Goal: Task Accomplishment & Management: Manage account settings

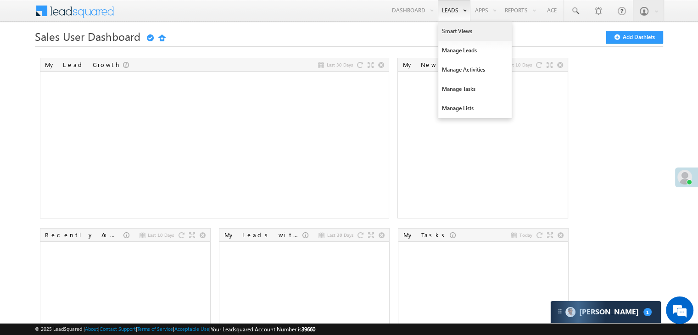
click at [451, 30] on link "Smart Views" at bounding box center [474, 31] width 73 height 19
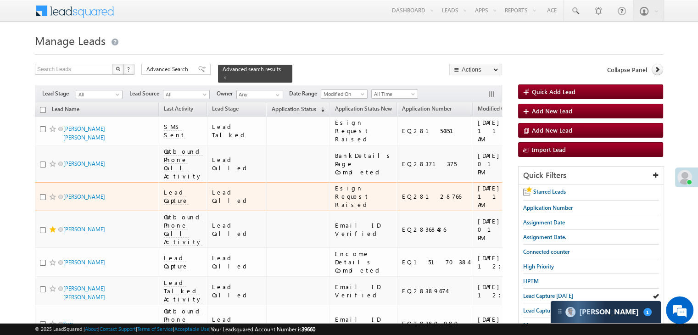
scroll to position [46, 0]
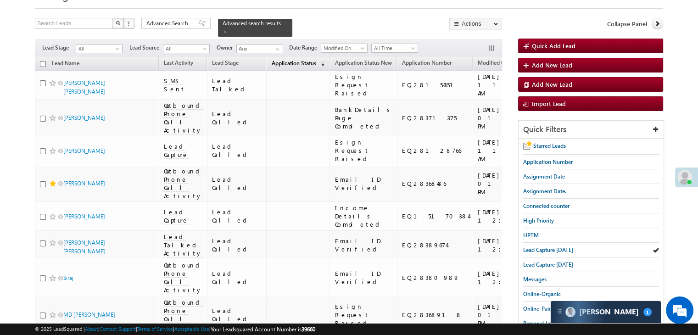
click at [286, 60] on span "Application Status" at bounding box center [293, 63] width 45 height 7
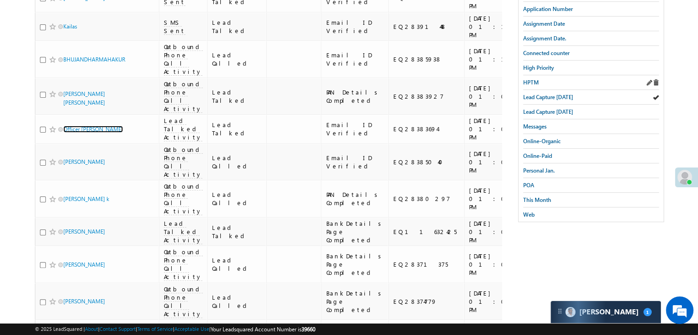
scroll to position [184, 0]
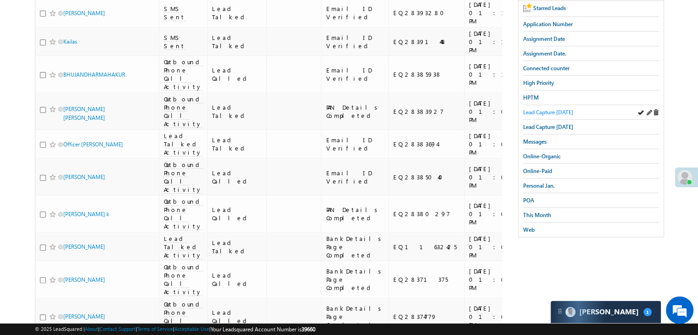
click at [552, 111] on span "Lead Capture [DATE]" at bounding box center [548, 112] width 50 height 7
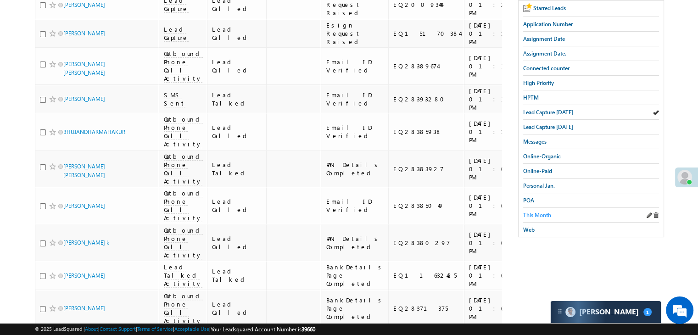
click at [547, 212] on span "This Month" at bounding box center [537, 215] width 28 height 7
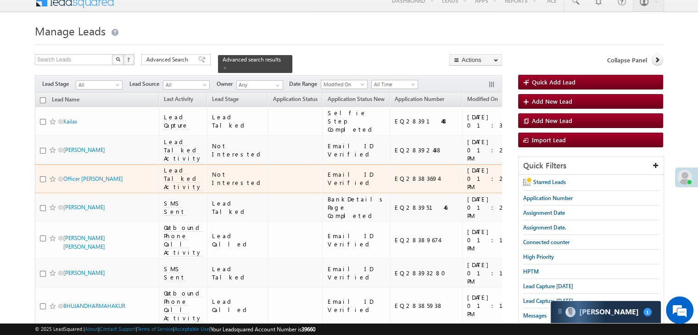
scroll to position [0, 0]
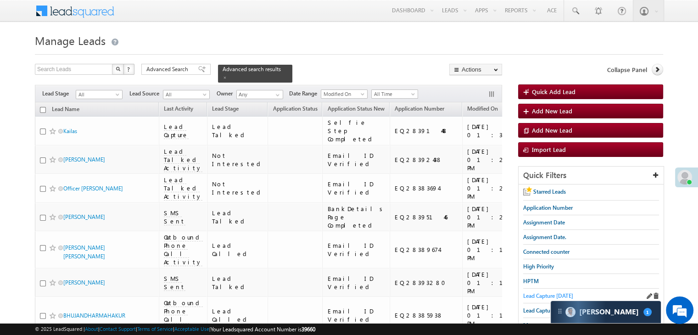
click at [540, 292] on span "Lead Capture [DATE]" at bounding box center [548, 295] width 50 height 7
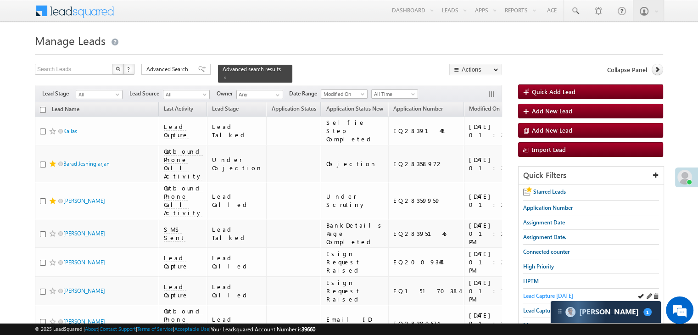
click at [533, 294] on span "Lead Capture [DATE]" at bounding box center [548, 295] width 50 height 7
click at [540, 293] on span "Lead Capture [DATE]" at bounding box center [548, 295] width 50 height 7
click at [534, 296] on span "Lead Capture [DATE]" at bounding box center [548, 295] width 50 height 7
click at [269, 67] on div "Advanced search results" at bounding box center [255, 74] width 74 height 18
click at [227, 75] on span at bounding box center [225, 77] width 5 height 5
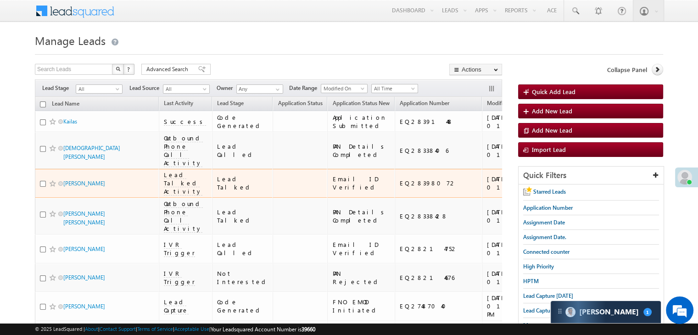
scroll to position [46, 0]
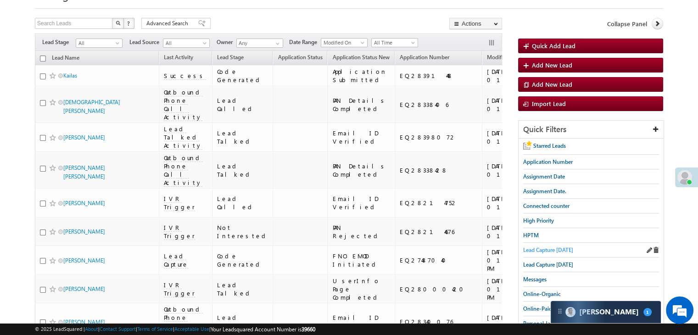
click at [553, 247] on span "Lead Capture [DATE]" at bounding box center [548, 250] width 50 height 7
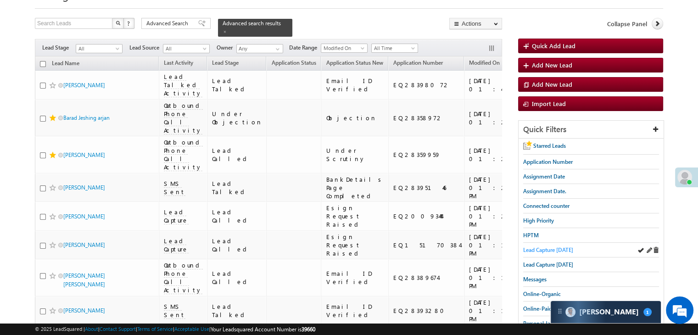
click at [534, 247] on span "Lead Capture [DATE]" at bounding box center [548, 250] width 50 height 7
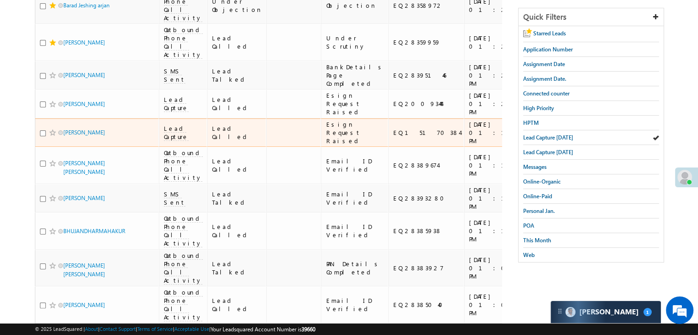
scroll to position [138, 0]
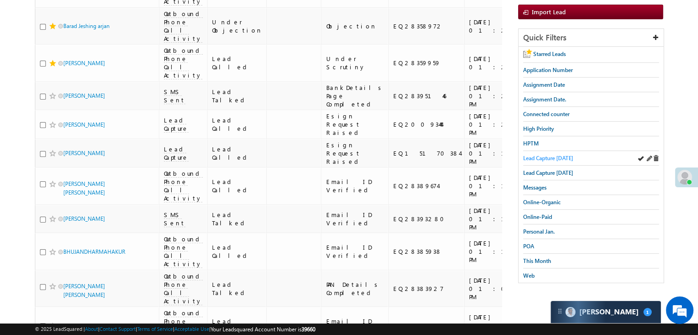
click at [551, 159] on span "Lead Capture [DATE]" at bounding box center [548, 158] width 50 height 7
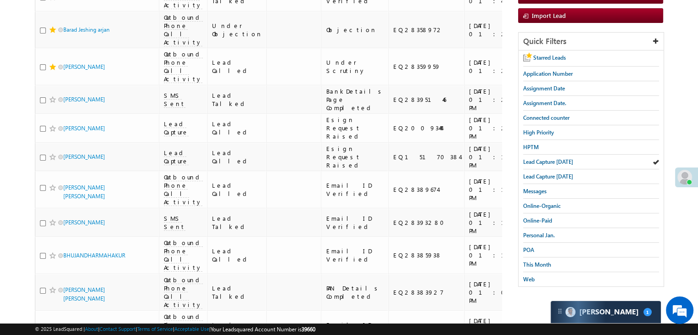
scroll to position [0, 0]
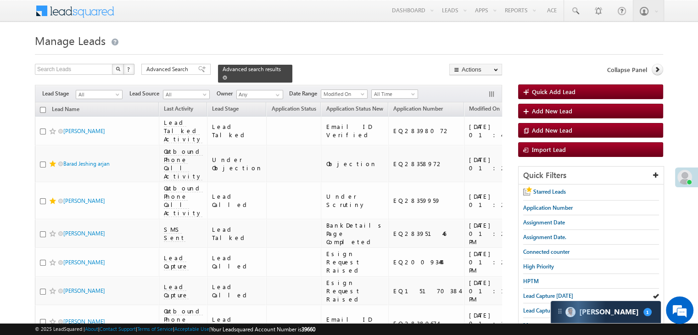
click at [227, 75] on span at bounding box center [225, 77] width 5 height 5
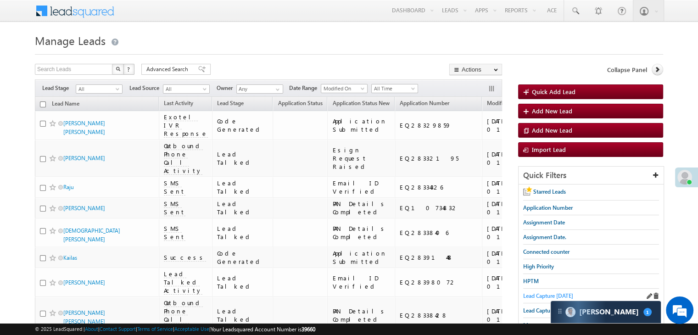
click at [531, 292] on span "Lead Capture [DATE]" at bounding box center [548, 295] width 50 height 7
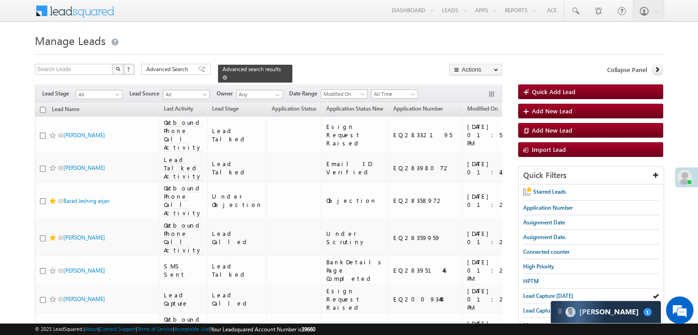
click at [227, 75] on span at bounding box center [225, 77] width 5 height 5
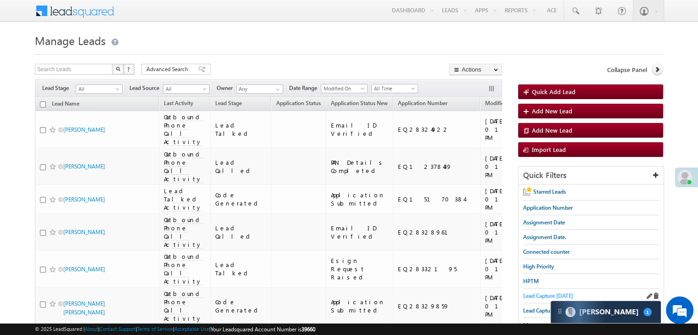
click at [544, 297] on span "Lead Capture [DATE]" at bounding box center [548, 295] width 50 height 7
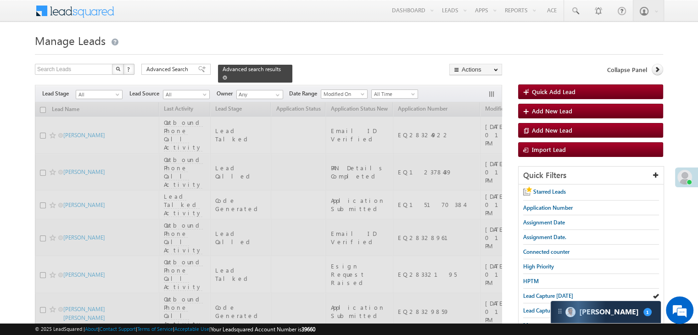
click at [227, 75] on span at bounding box center [225, 77] width 5 height 5
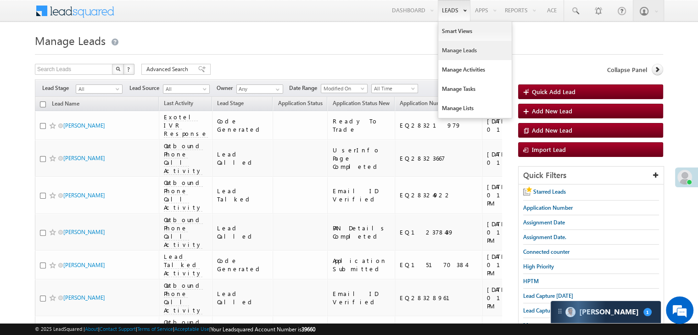
drag, startPoint x: 529, startPoint y: 296, endPoint x: 454, endPoint y: 4, distance: 301.6
click at [529, 296] on span "Lead Capture [DATE]" at bounding box center [548, 295] width 50 height 7
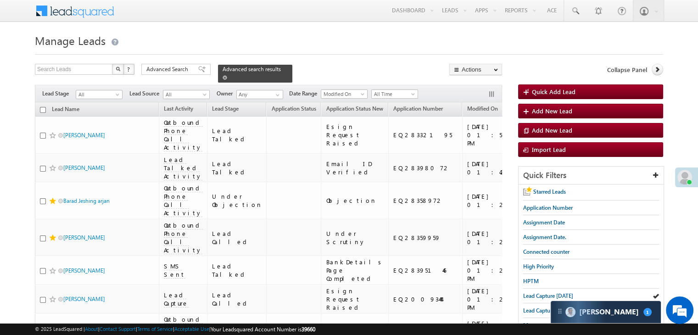
click at [227, 75] on span at bounding box center [225, 77] width 5 height 5
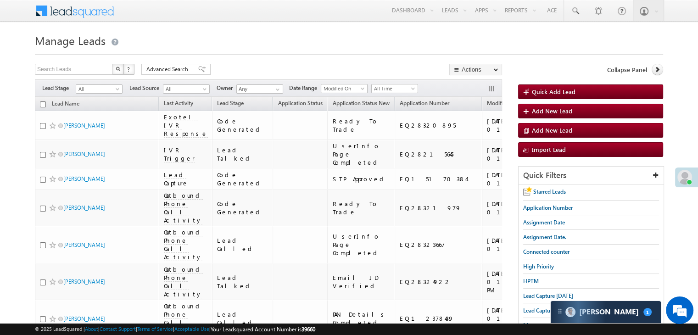
click at [533, 294] on span "Lead Capture [DATE]" at bounding box center [548, 295] width 50 height 7
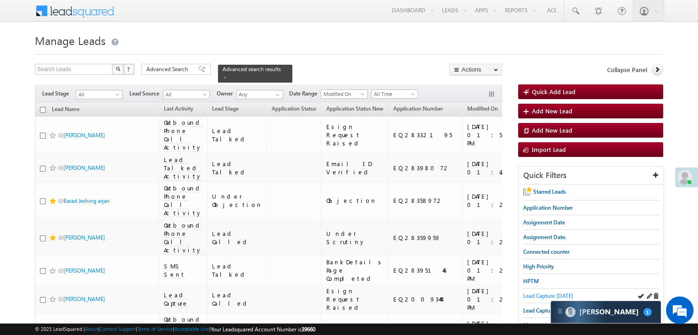
click at [533, 293] on span "Lead Capture today" at bounding box center [548, 295] width 50 height 7
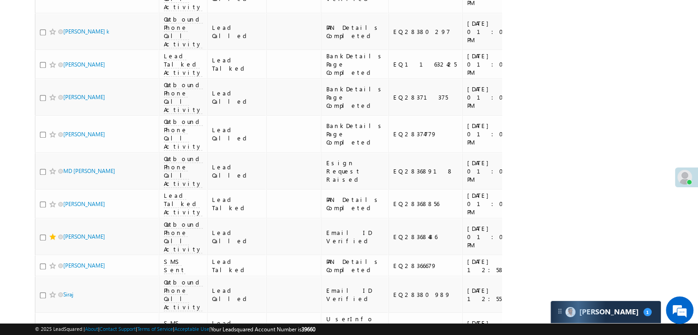
scroll to position [92, 0]
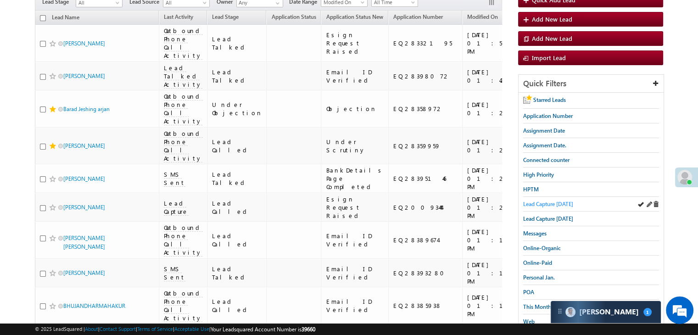
click at [546, 201] on span "Lead Capture [DATE]" at bounding box center [548, 204] width 50 height 7
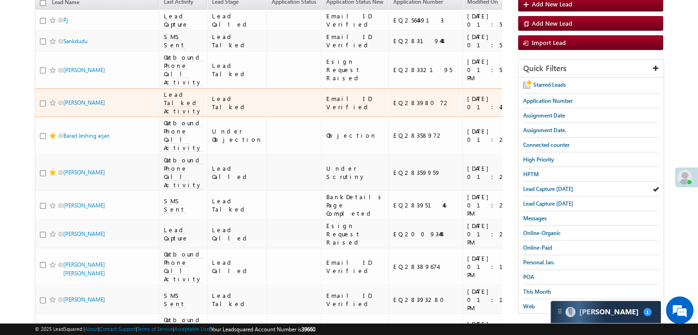
scroll to position [138, 0]
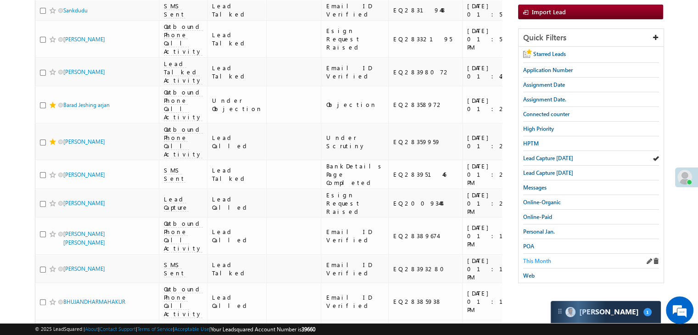
click at [539, 259] on span "This Month" at bounding box center [537, 261] width 28 height 7
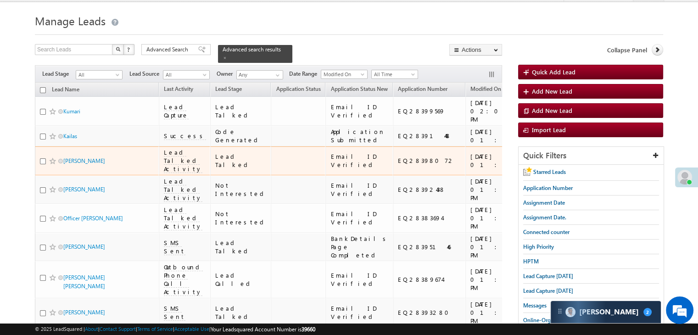
scroll to position [0, 0]
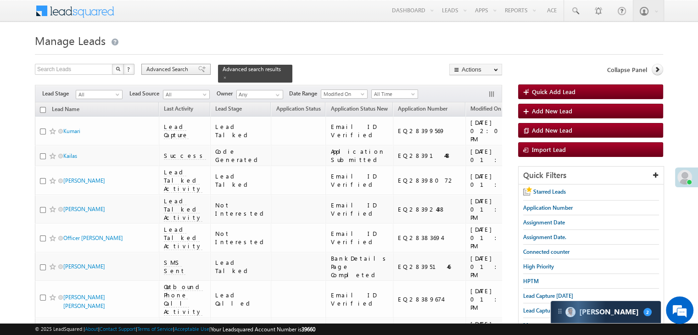
click at [184, 70] on span "Advanced Search" at bounding box center [168, 69] width 45 height 8
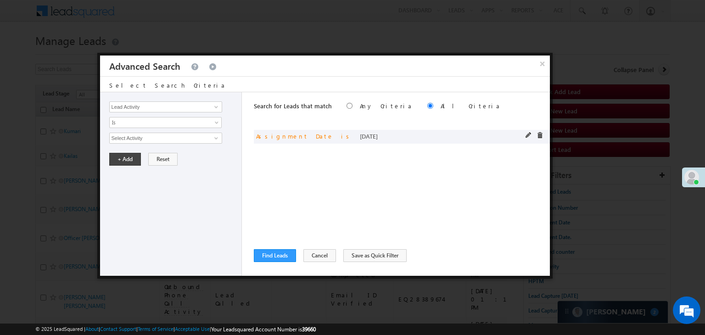
click at [527, 134] on span at bounding box center [529, 135] width 6 height 6
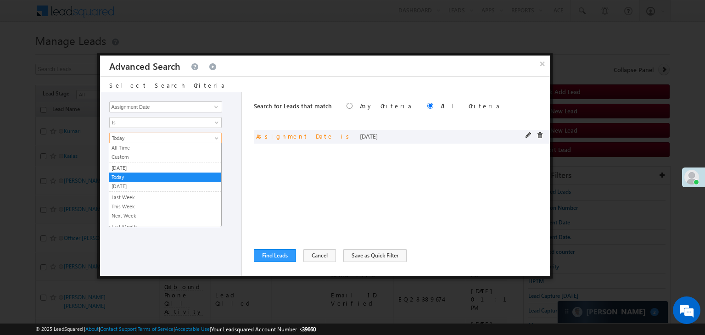
click at [152, 140] on span "Today" at bounding box center [160, 138] width 100 height 8
click at [143, 166] on link "[DATE]" at bounding box center [165, 168] width 112 height 8
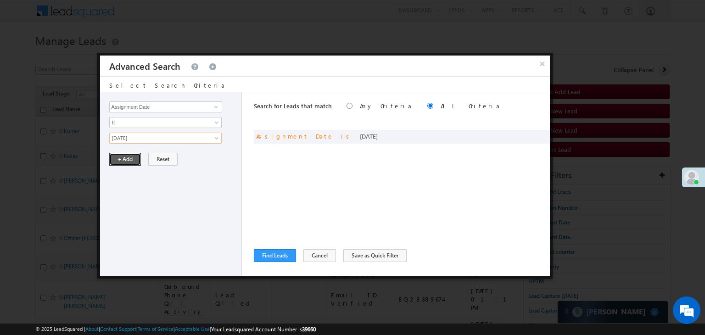
click at [134, 153] on button "+ Add" at bounding box center [125, 159] width 32 height 13
click at [261, 255] on button "Find Leads" at bounding box center [275, 255] width 42 height 13
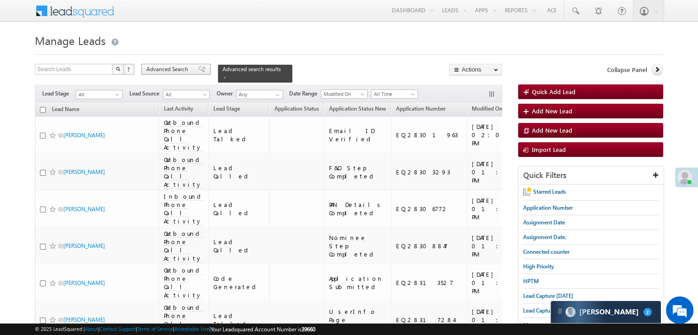
click at [179, 70] on span "Advanced Search" at bounding box center [168, 69] width 45 height 8
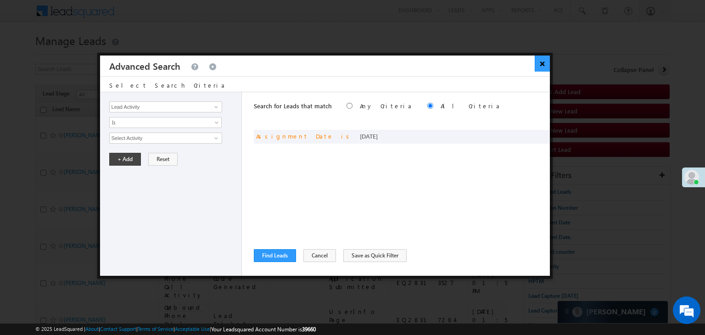
click at [547, 61] on button "×" at bounding box center [542, 64] width 15 height 16
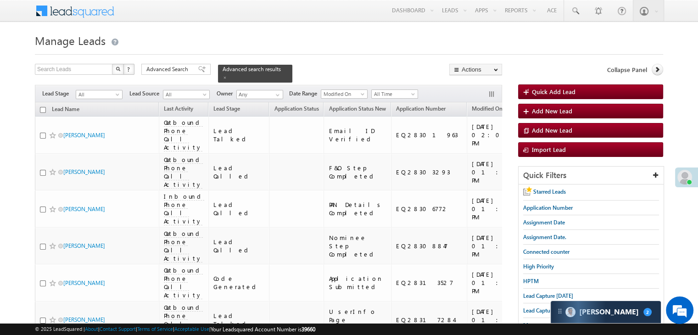
click at [538, 295] on span "Lead Capture today" at bounding box center [548, 295] width 50 height 7
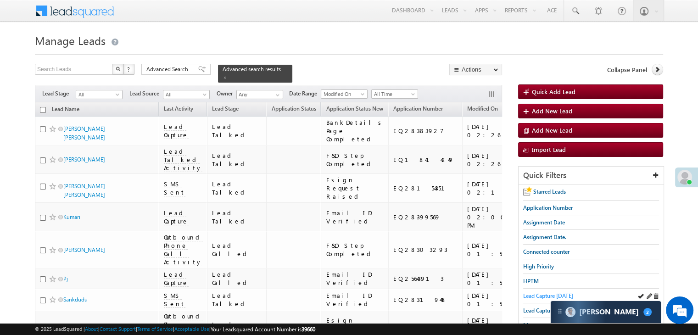
click at [549, 294] on span "Lead Capture [DATE]" at bounding box center [548, 295] width 50 height 7
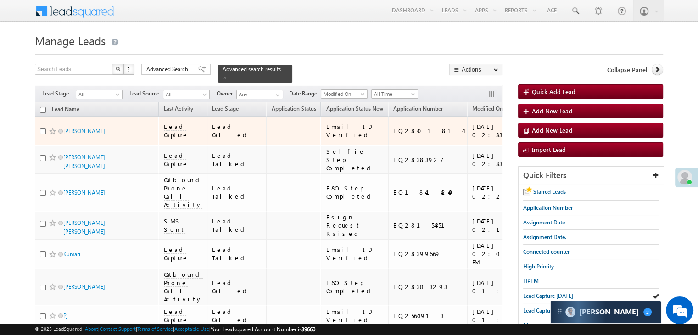
click at [538, 131] on div "[URL][DOMAIN_NAME]" at bounding box center [566, 131] width 56 height 17
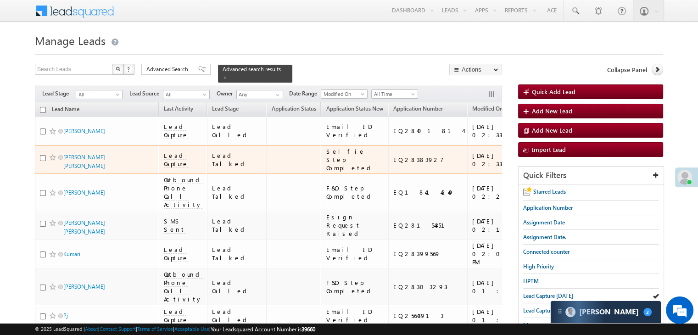
click at [538, 168] on div "[URL][DOMAIN_NAME]" at bounding box center [566, 160] width 56 height 17
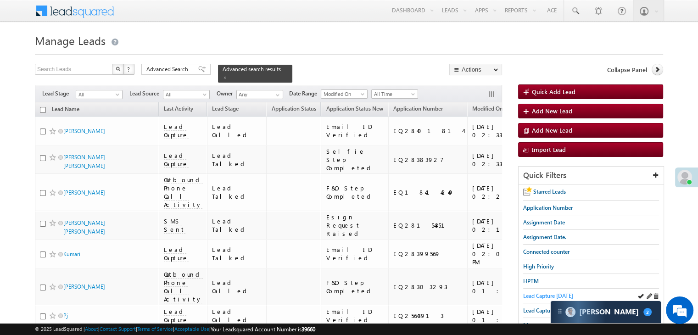
click at [540, 294] on span "Lead Capture today" at bounding box center [548, 295] width 50 height 7
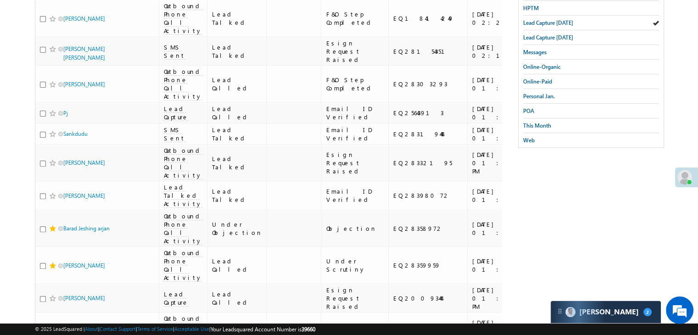
scroll to position [138, 0]
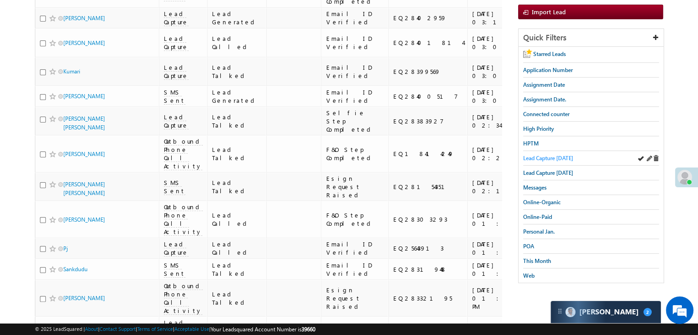
click at [540, 155] on span "Lead Capture [DATE]" at bounding box center [548, 158] width 50 height 7
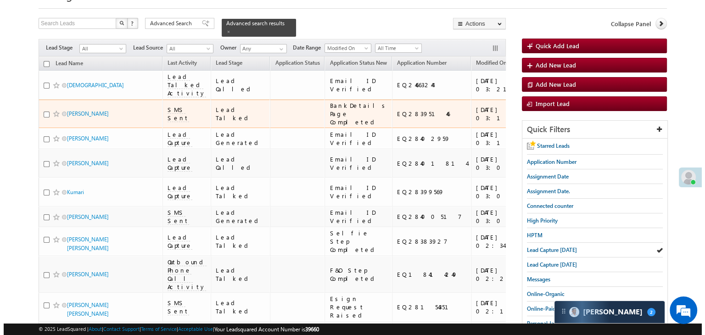
scroll to position [0, 0]
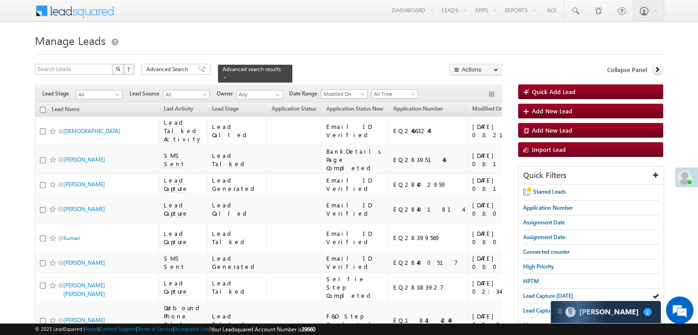
drag, startPoint x: 541, startPoint y: 261, endPoint x: 507, endPoint y: 233, distance: 44.4
click at [540, 263] on span "High Priority" at bounding box center [538, 266] width 31 height 7
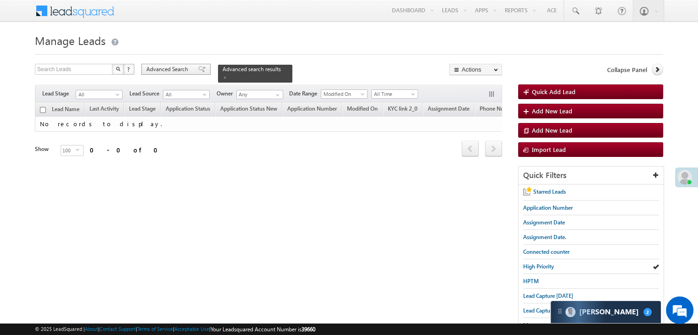
click at [167, 70] on span "Advanced Search" at bounding box center [168, 69] width 45 height 8
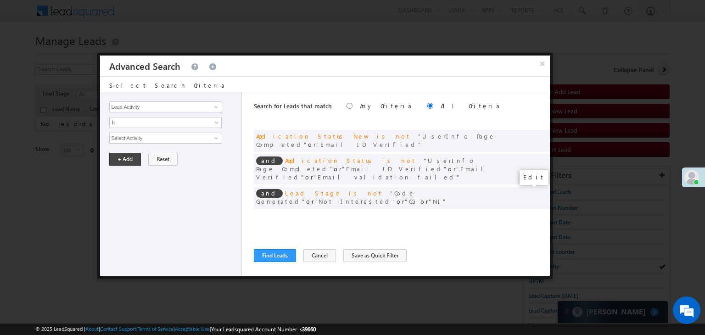
click at [528, 214] on span at bounding box center [529, 217] width 6 height 6
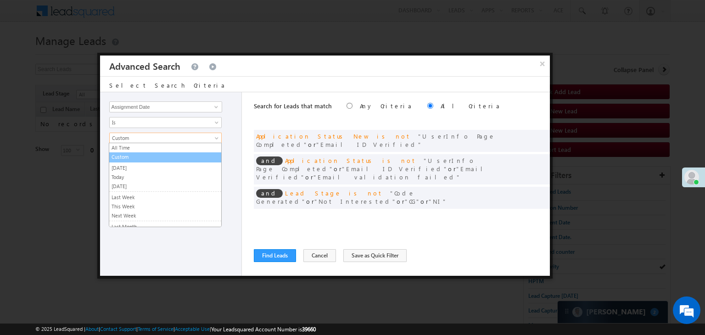
click at [145, 157] on link "Custom" at bounding box center [165, 157] width 112 height 8
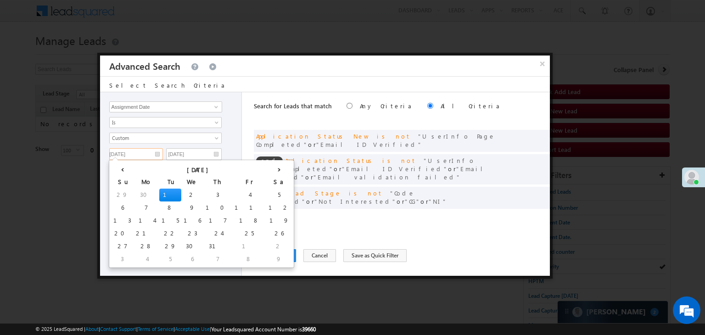
click at [145, 154] on input "07/01/25" at bounding box center [136, 154] width 54 height 12
click at [266, 169] on th "›" at bounding box center [279, 169] width 26 height 14
click at [140, 258] on td "1" at bounding box center [157, 259] width 34 height 13
type input "[DATE]"
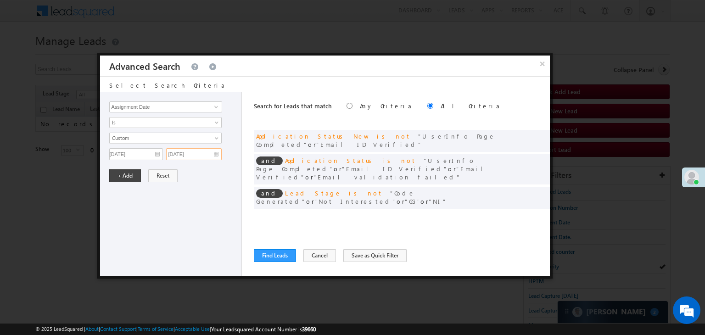
click at [215, 153] on input "07/01/25" at bounding box center [194, 154] width 56 height 12
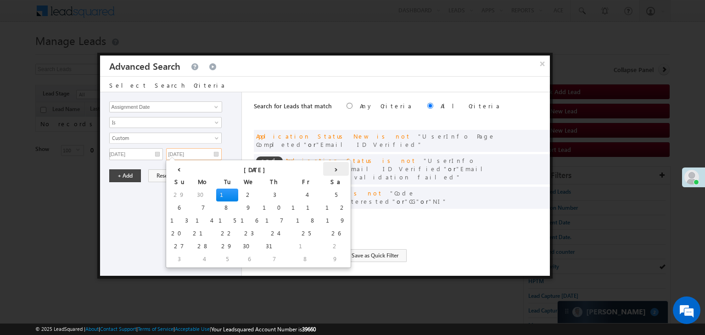
click at [323, 168] on th "›" at bounding box center [336, 169] width 26 height 14
click at [231, 258] on td "2" at bounding box center [244, 259] width 26 height 13
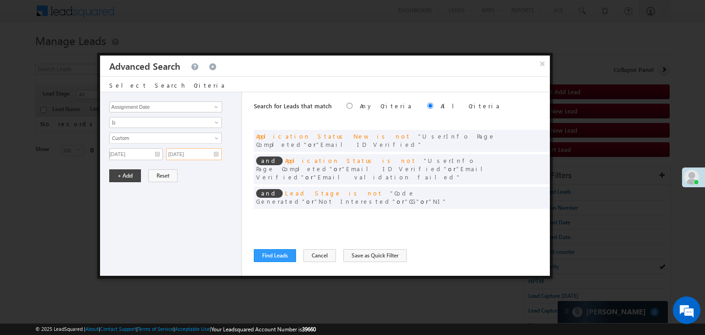
type input "[DATE]"
click at [128, 173] on button "+ Add" at bounding box center [125, 175] width 32 height 13
click at [529, 189] on span at bounding box center [529, 192] width 6 height 6
click at [161, 123] on span "Is Not" at bounding box center [160, 122] width 100 height 8
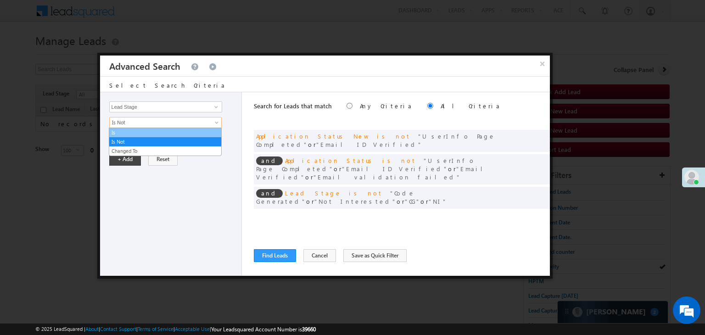
click at [141, 135] on link "Is" at bounding box center [165, 133] width 112 height 8
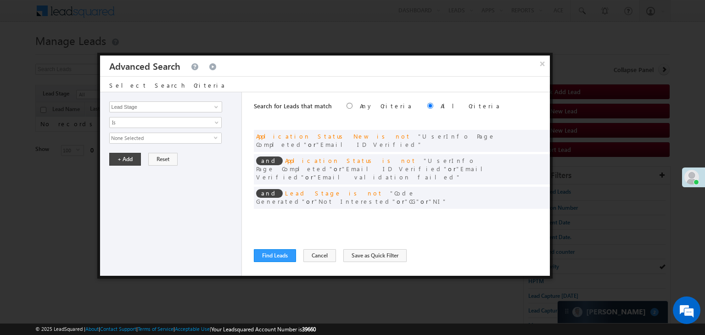
click at [140, 138] on span "None Selected" at bounding box center [162, 138] width 104 height 10
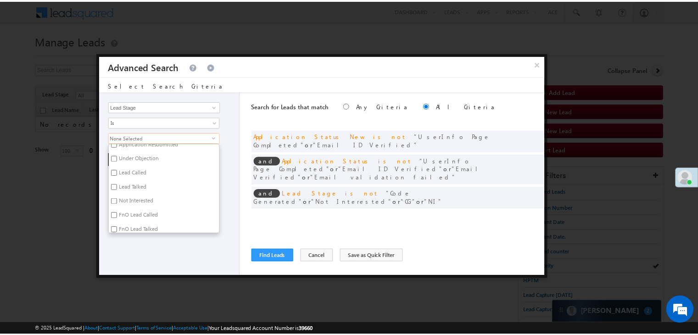
scroll to position [92, 0]
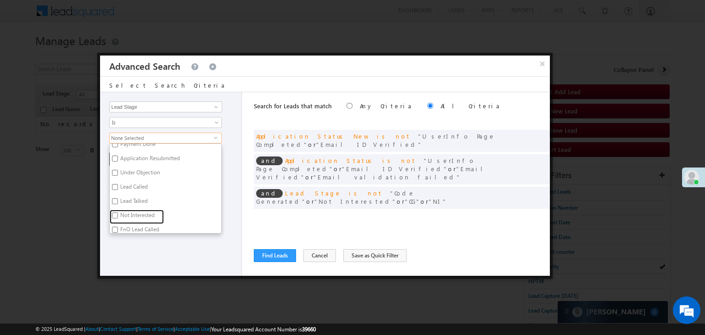
click at [134, 214] on label "Not Interested" at bounding box center [137, 217] width 54 height 14
click at [118, 214] on input "Not Interested" at bounding box center [115, 216] width 6 height 6
checkbox input "true"
click at [132, 248] on div "Lead Activity Task Sales Group Prospect Id WA Last Message Timestamp 4th Day Di…" at bounding box center [171, 184] width 142 height 184
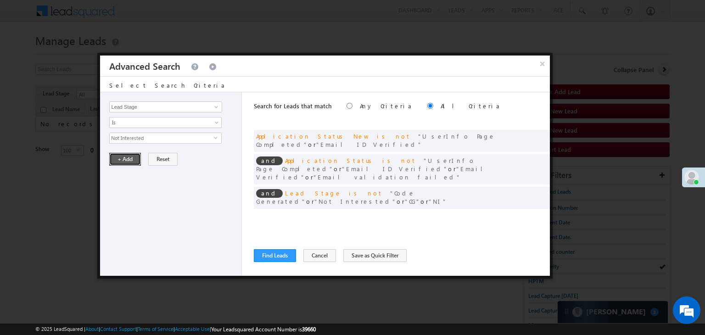
click at [124, 155] on button "+ Add" at bounding box center [125, 159] width 32 height 13
click at [266, 254] on button "Find Leads" at bounding box center [275, 255] width 42 height 13
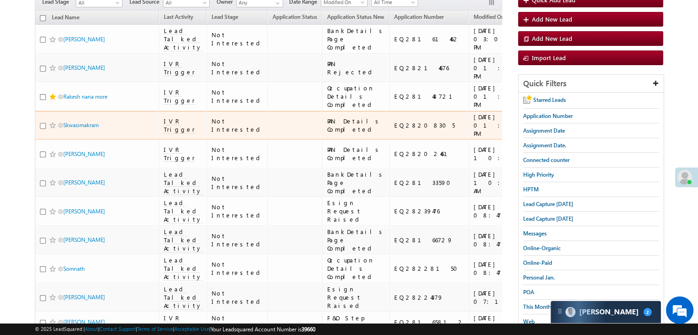
click at [42, 129] on input "checkbox" at bounding box center [43, 126] width 6 height 6
checkbox input "true"
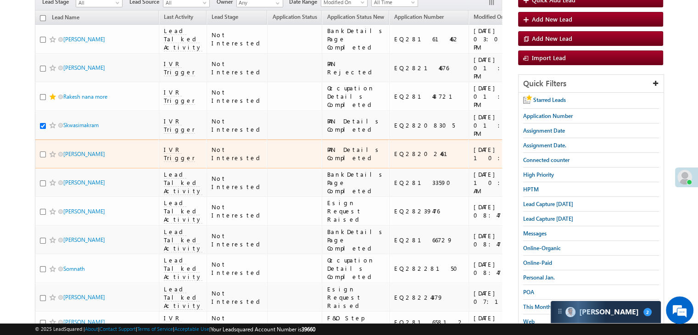
click at [42, 157] on input "checkbox" at bounding box center [43, 155] width 6 height 6
checkbox input "true"
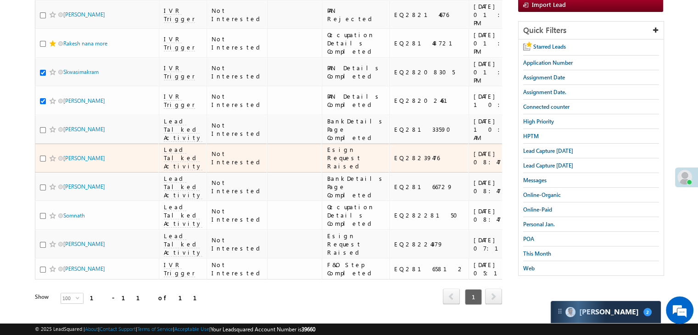
scroll to position [184, 0]
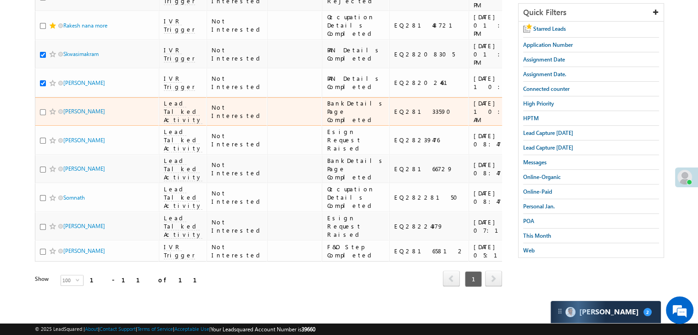
click at [43, 115] on input "checkbox" at bounding box center [43, 112] width 6 height 6
checkbox input "true"
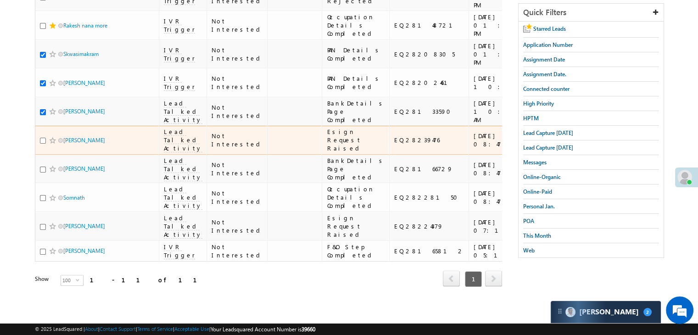
click at [42, 144] on input "checkbox" at bounding box center [43, 141] width 6 height 6
checkbox input "true"
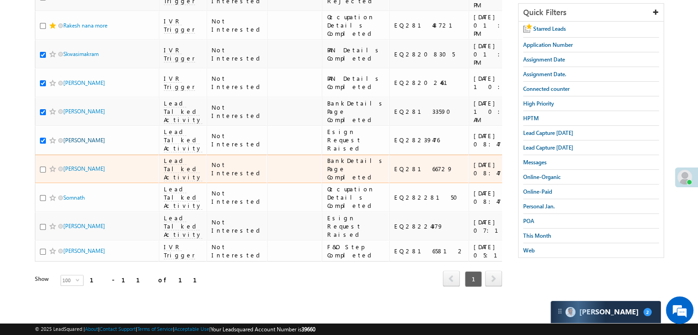
scroll to position [321, 0]
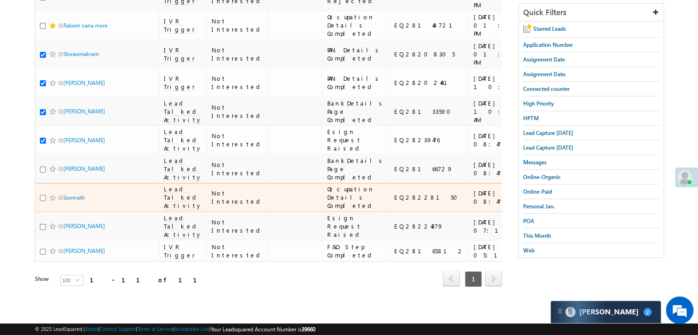
click at [41, 201] on input "checkbox" at bounding box center [43, 198] width 6 height 6
checkbox input "true"
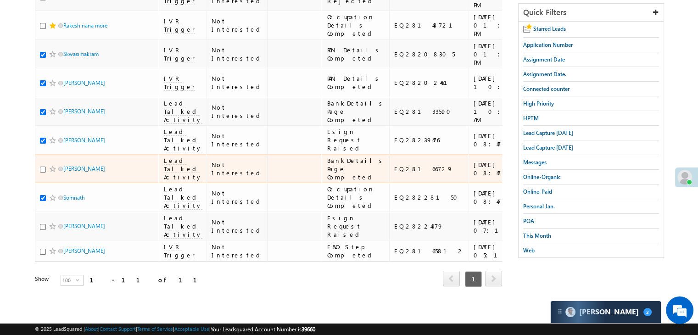
click at [42, 173] on input "checkbox" at bounding box center [43, 170] width 6 height 6
checkbox input "true"
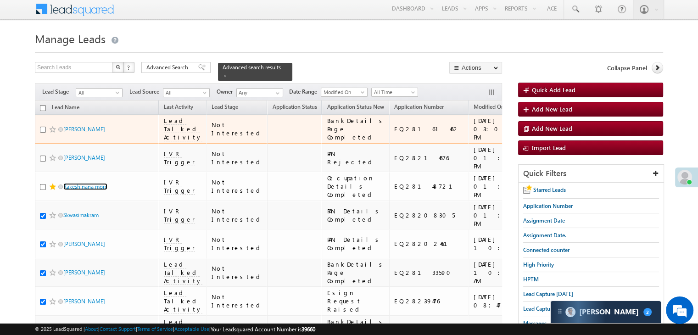
scroll to position [0, 0]
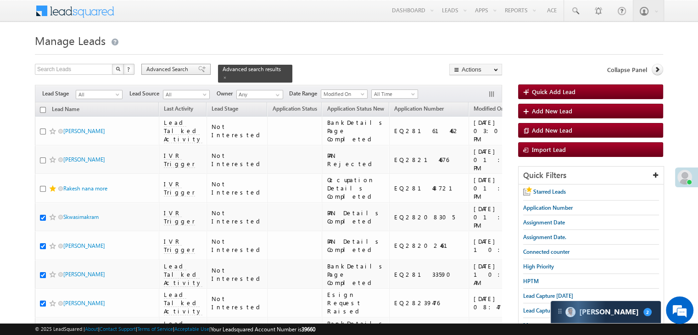
click at [198, 70] on span at bounding box center [201, 69] width 7 height 6
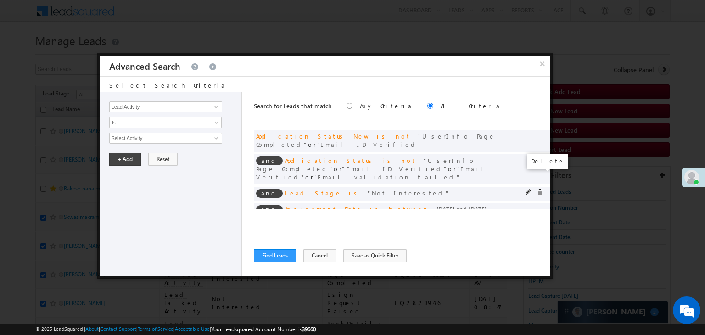
click at [540, 189] on span at bounding box center [540, 192] width 6 height 6
click at [528, 189] on span at bounding box center [529, 192] width 6 height 6
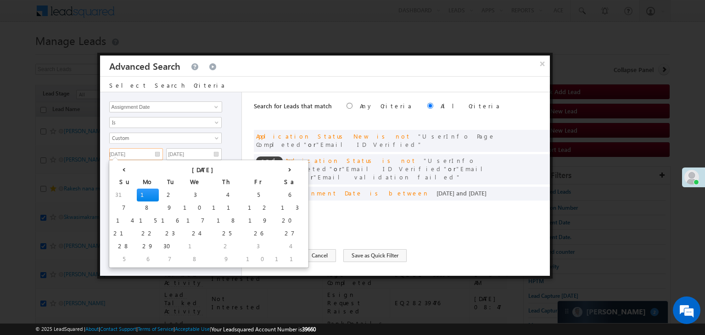
click at [152, 154] on input "[DATE]" at bounding box center [136, 154] width 54 height 12
click at [181, 192] on td "3" at bounding box center [195, 195] width 29 height 13
type input "[DATE]"
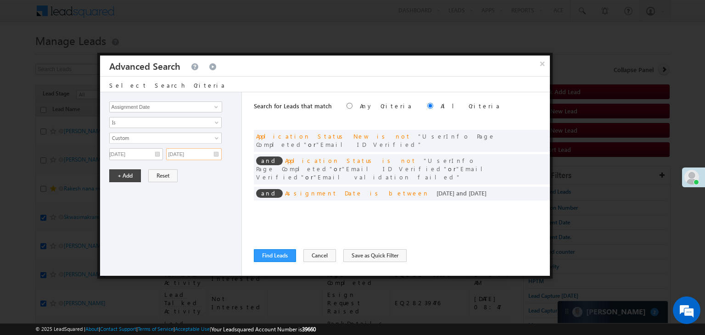
click at [201, 151] on input "[DATE]" at bounding box center [194, 154] width 56 height 12
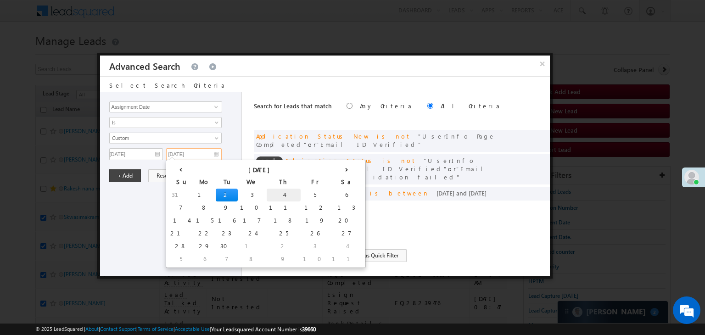
click at [267, 192] on td "4" at bounding box center [284, 195] width 34 height 13
type input "[DATE]"
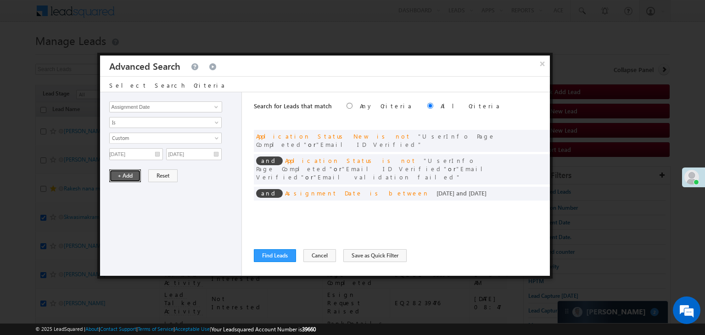
click at [133, 177] on button "+ Add" at bounding box center [125, 175] width 32 height 13
click at [264, 256] on button "Find Leads" at bounding box center [275, 255] width 42 height 13
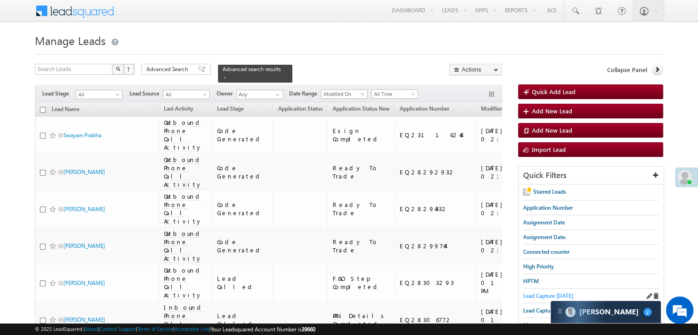
click at [540, 293] on span "Lead Capture today" at bounding box center [548, 295] width 50 height 7
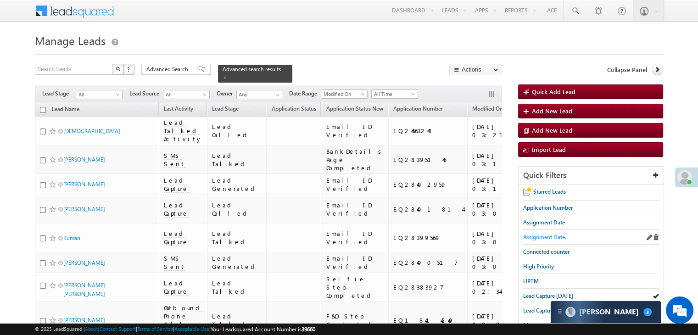
click at [538, 236] on span "Assignment Date." at bounding box center [544, 237] width 43 height 7
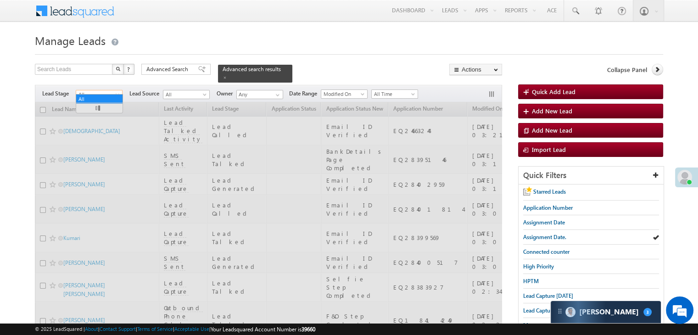
click at [114, 90] on span "All" at bounding box center [98, 94] width 44 height 8
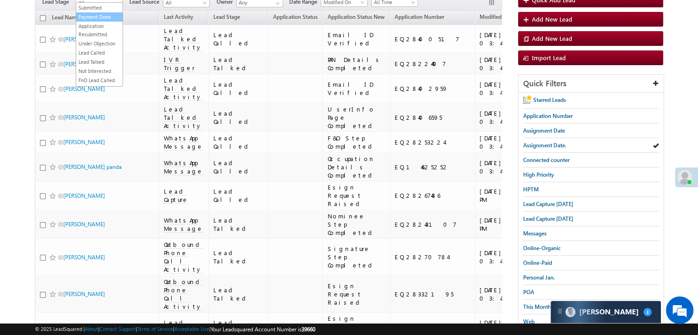
scroll to position [92, 0]
click at [97, 62] on link "Not Interested" at bounding box center [99, 58] width 46 height 8
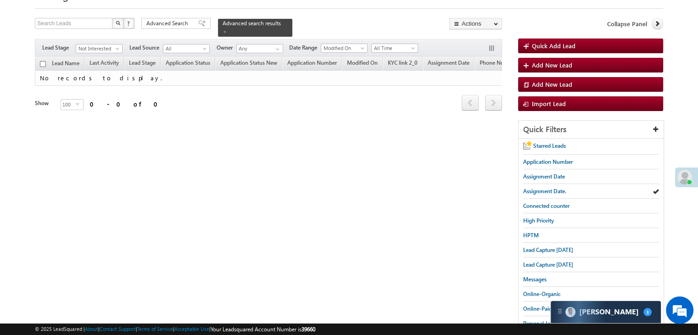
scroll to position [0, 0]
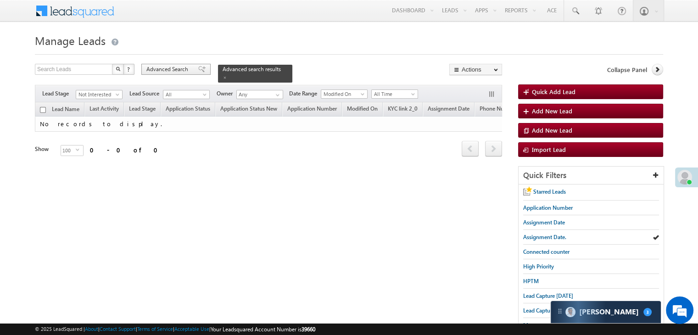
click at [189, 68] on span "Advanced Search" at bounding box center [168, 69] width 45 height 8
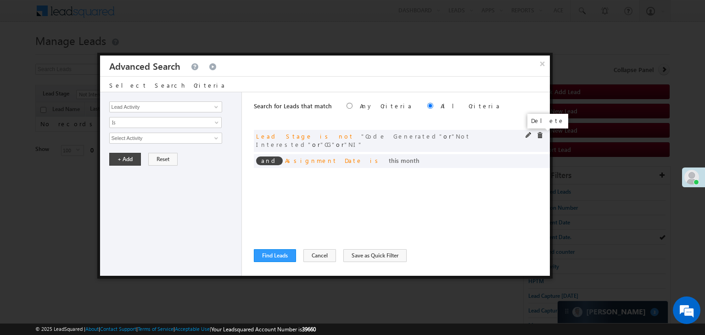
click at [539, 135] on span at bounding box center [540, 135] width 6 height 6
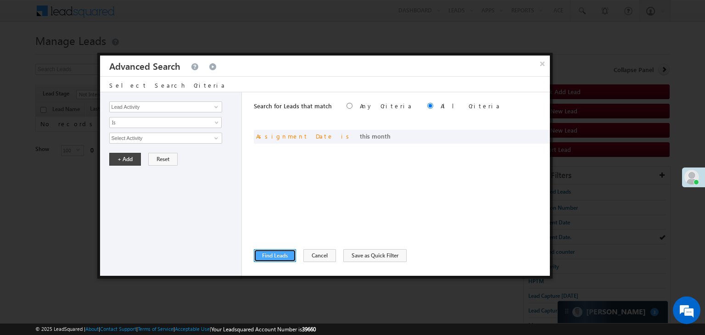
click at [277, 258] on button "Find Leads" at bounding box center [275, 255] width 42 height 13
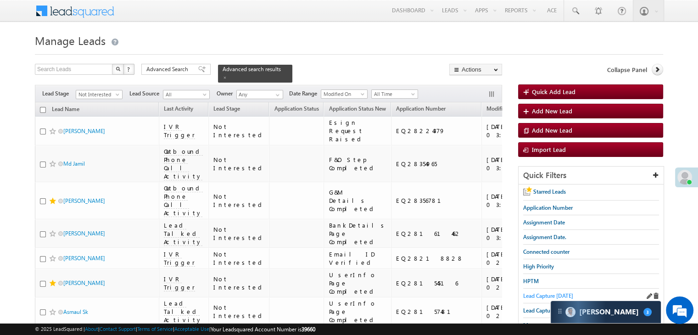
click at [538, 292] on span "Lead Capture today" at bounding box center [548, 295] width 50 height 7
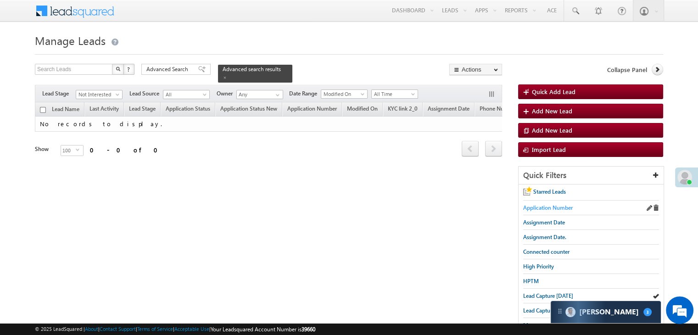
click at [555, 206] on span "Application Number" at bounding box center [548, 207] width 50 height 7
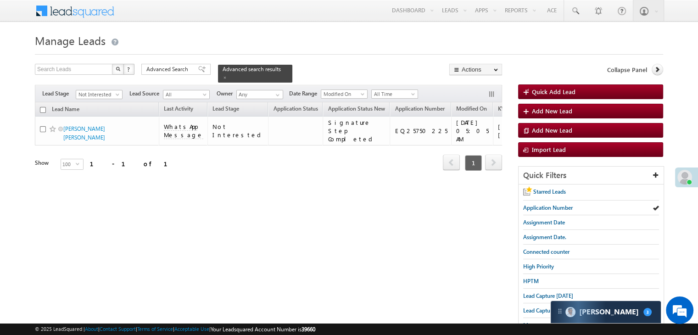
drag, startPoint x: 202, startPoint y: 74, endPoint x: 512, endPoint y: 254, distance: 358.8
click at [202, 74] on div "Advanced Search" at bounding box center [175, 69] width 69 height 11
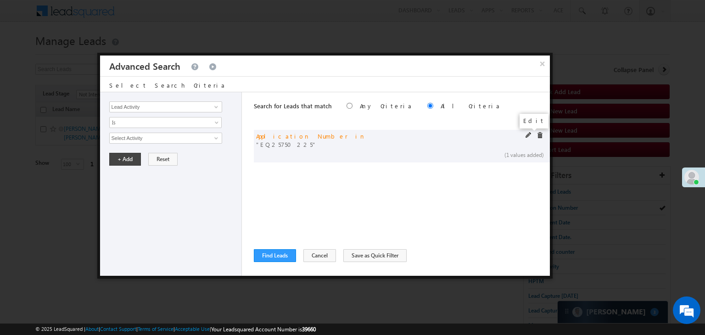
click at [527, 135] on span at bounding box center [529, 135] width 6 height 6
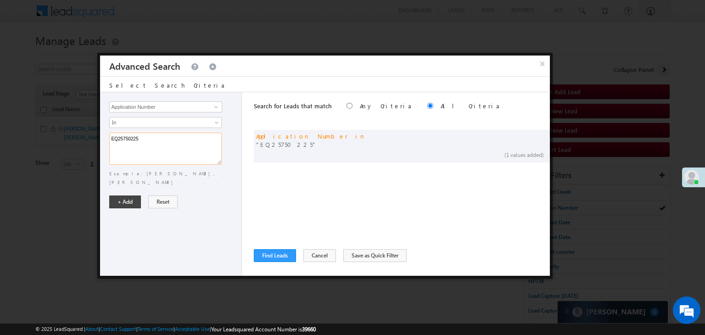
click at [189, 144] on textarea "EQ25750225" at bounding box center [165, 149] width 112 height 32
paste textarea "7980155 EQ27784628 EQ27671385"
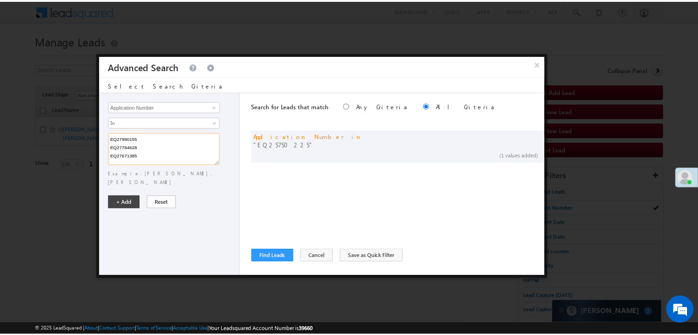
scroll to position [2, 0]
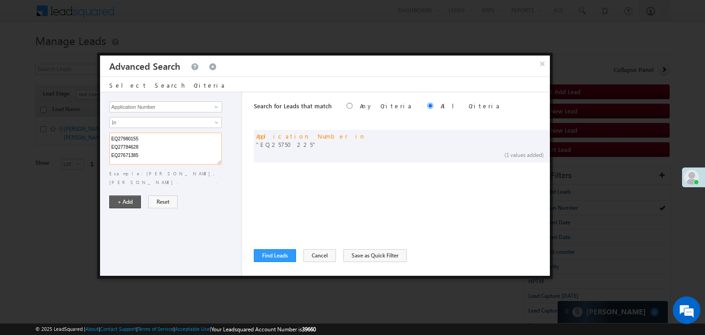
type textarea "EQ27980155 EQ27784628 EQ27671385"
click at [126, 196] on button "+ Add" at bounding box center [125, 202] width 32 height 13
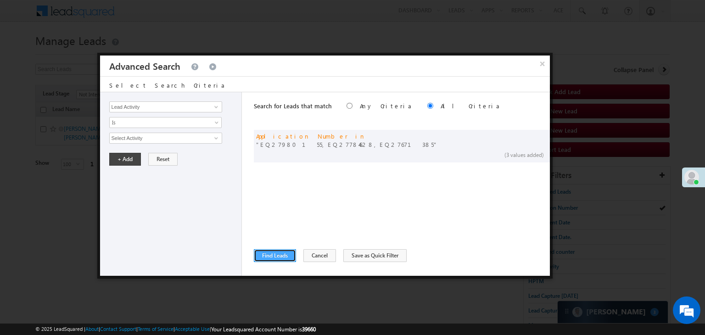
click at [269, 259] on button "Find Leads" at bounding box center [275, 255] width 42 height 13
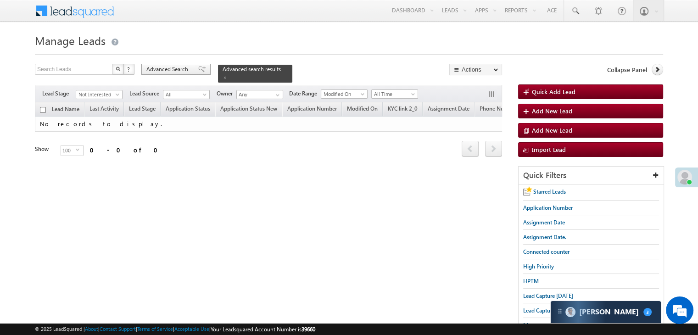
click at [182, 70] on span "Advanced Search" at bounding box center [168, 69] width 45 height 8
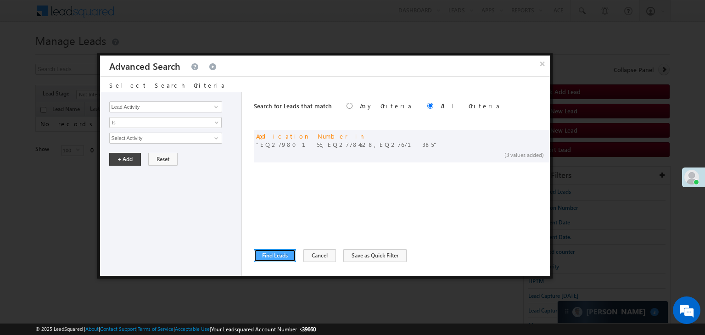
click at [267, 255] on button "Find Leads" at bounding box center [275, 255] width 42 height 13
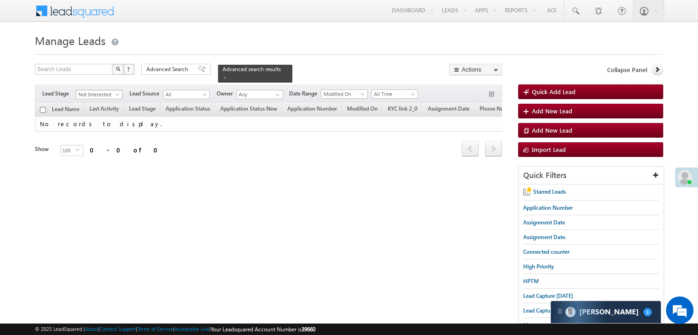
click at [112, 92] on span "Not Interested" at bounding box center [98, 94] width 44 height 8
click at [101, 100] on link "All" at bounding box center [99, 99] width 46 height 8
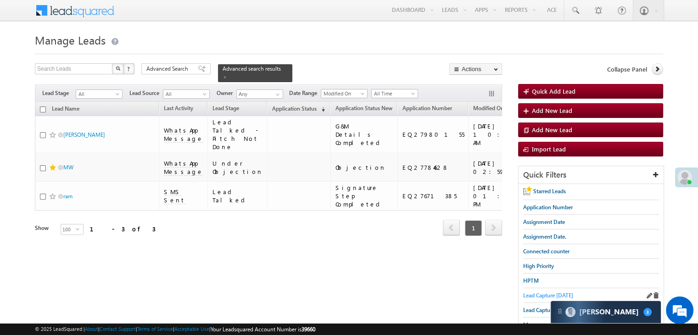
scroll to position [46, 0]
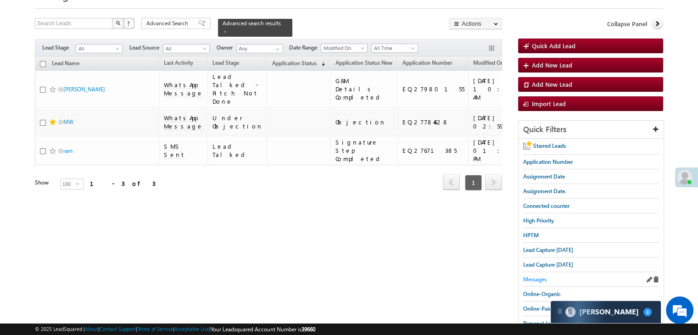
click at [538, 280] on span "Messages" at bounding box center [534, 279] width 23 height 7
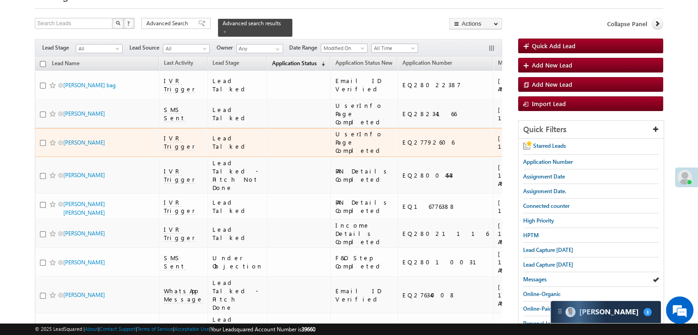
click at [275, 61] on span "Application Status" at bounding box center [294, 63] width 45 height 7
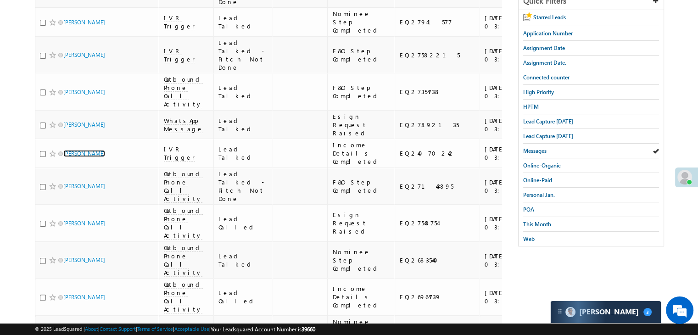
scroll to position [0, 0]
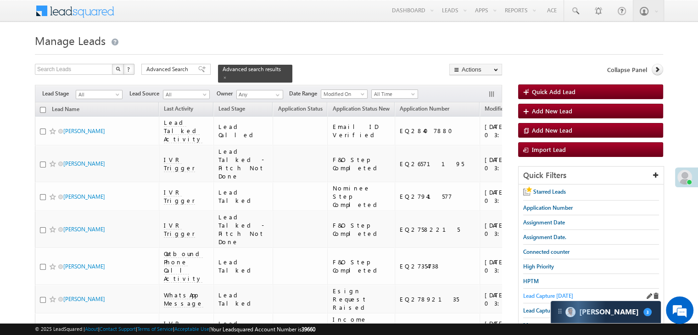
click at [527, 296] on span "Lead Capture [DATE]" at bounding box center [548, 295] width 50 height 7
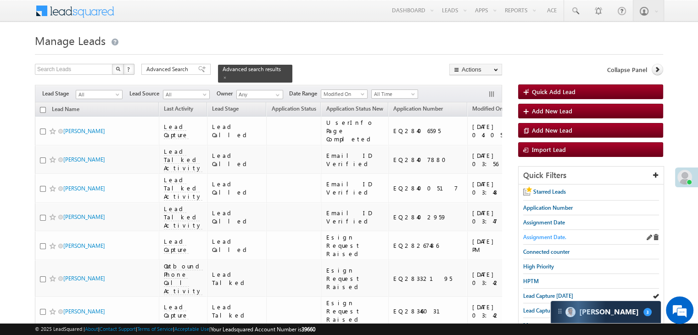
click at [541, 234] on span "Assignment Date." at bounding box center [544, 237] width 43 height 7
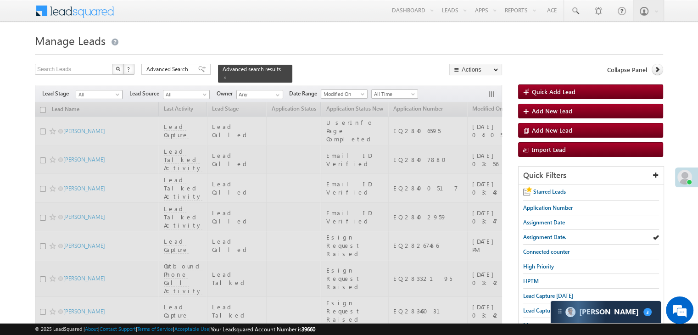
click at [115, 93] on span at bounding box center [118, 96] width 7 height 7
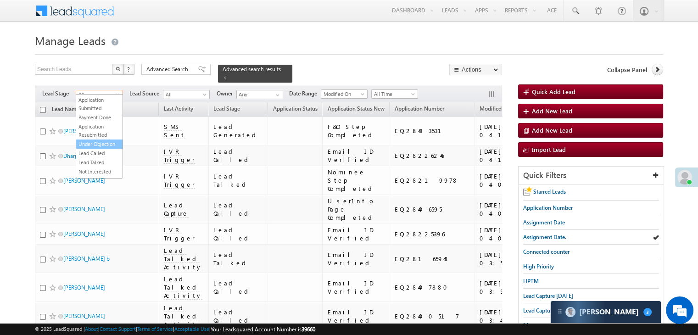
scroll to position [92, 0]
click at [103, 154] on link "Not Interested" at bounding box center [99, 150] width 46 height 8
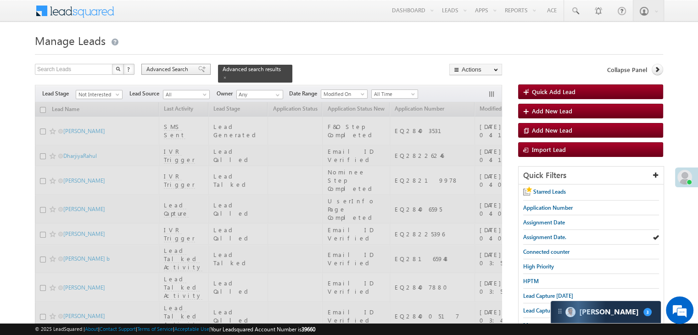
click at [178, 66] on span "Advanced Search" at bounding box center [168, 69] width 45 height 8
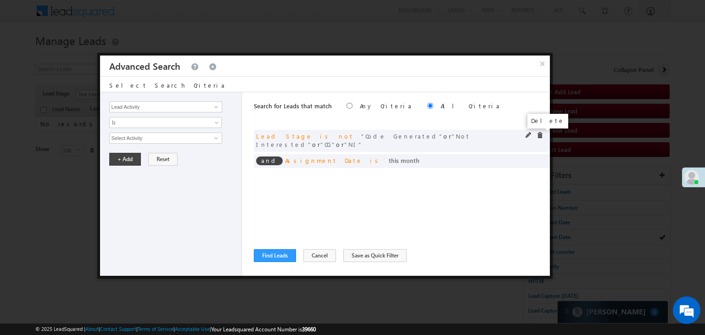
click at [540, 135] on span at bounding box center [540, 135] width 6 height 6
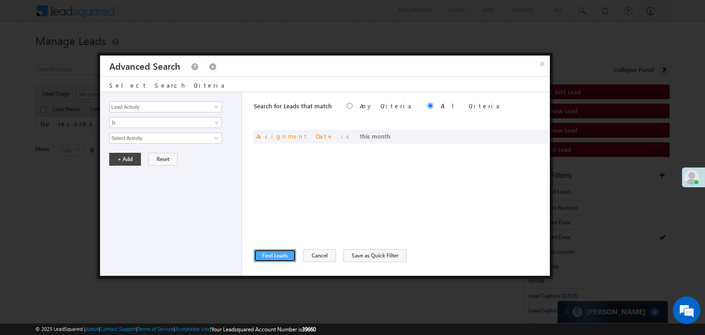
click at [268, 254] on button "Find Leads" at bounding box center [275, 255] width 42 height 13
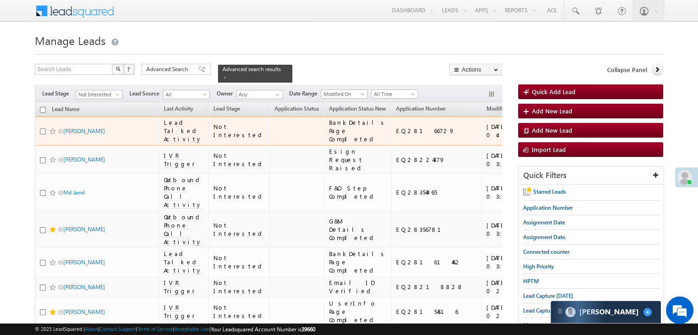
click at [40, 135] on input "checkbox" at bounding box center [43, 132] width 6 height 6
checkbox input "true"
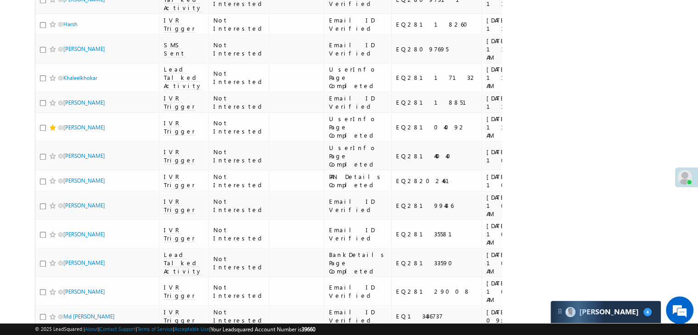
scroll to position [689, 0]
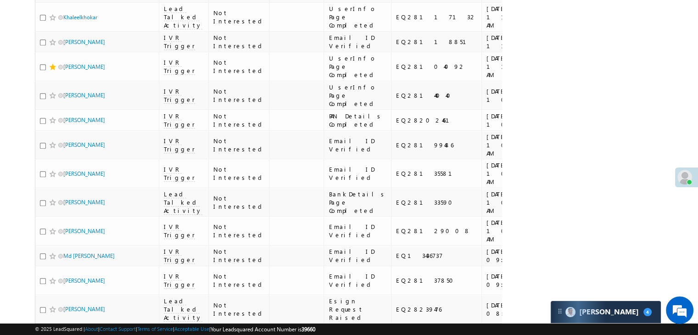
checkbox input "true"
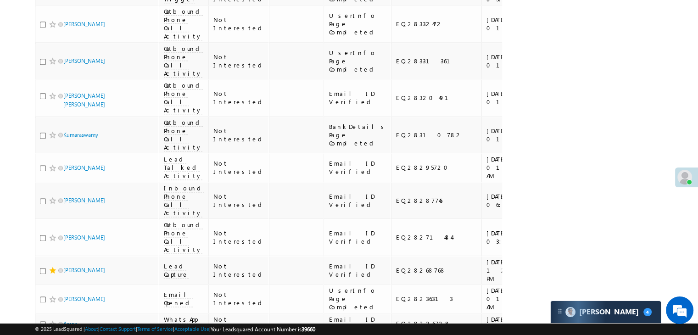
scroll to position [1240, 0]
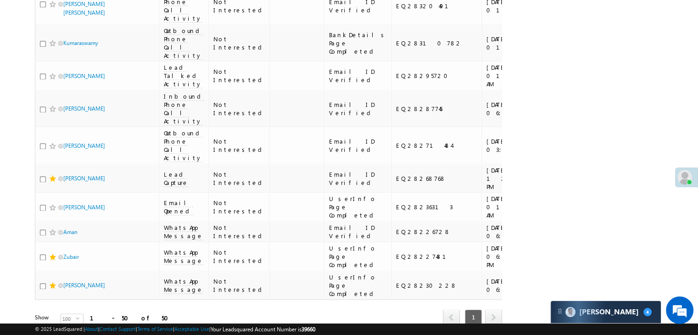
checkbox input "true"
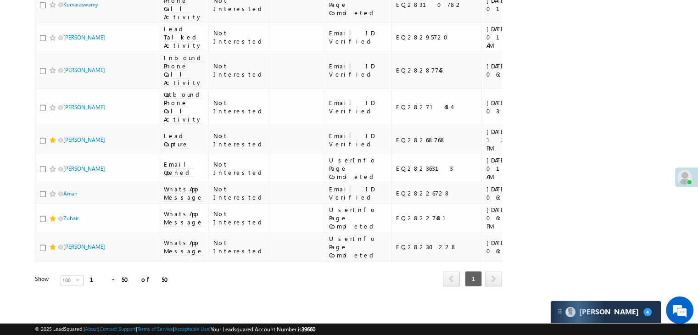
scroll to position [1423, 0]
checkbox input "true"
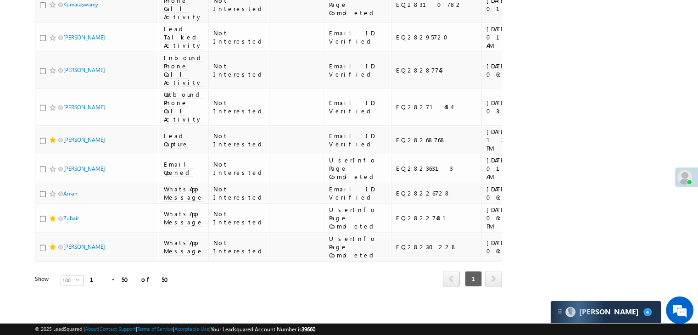
checkbox input "true"
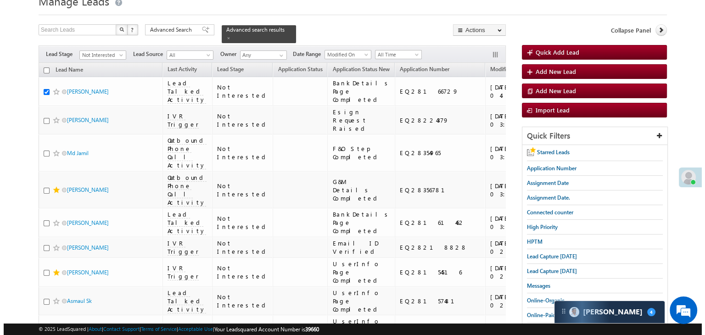
scroll to position [0, 0]
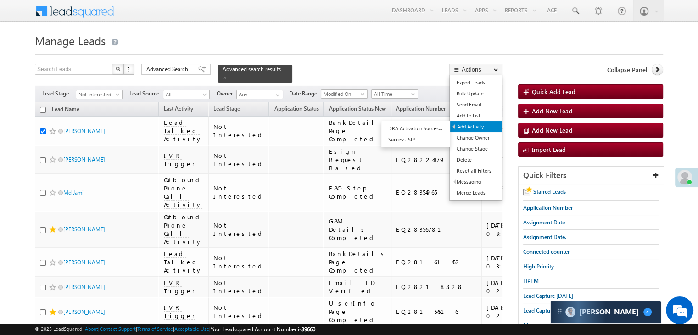
click at [470, 127] on link "Add Activity" at bounding box center [475, 126] width 51 height 11
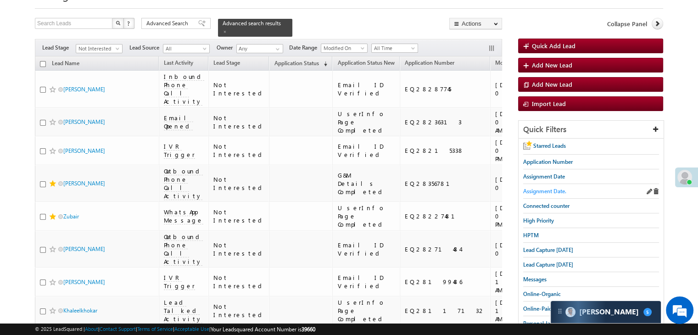
scroll to position [138, 0]
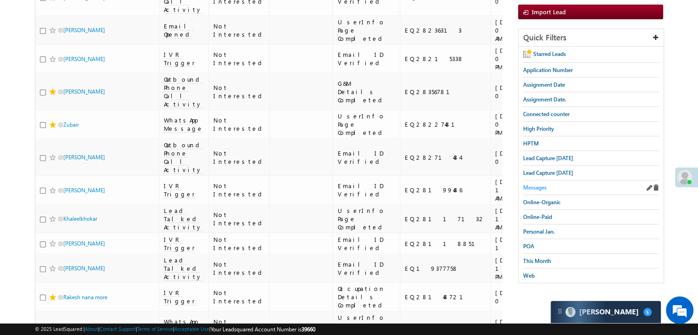
click at [538, 185] on span "Messages" at bounding box center [534, 187] width 23 height 7
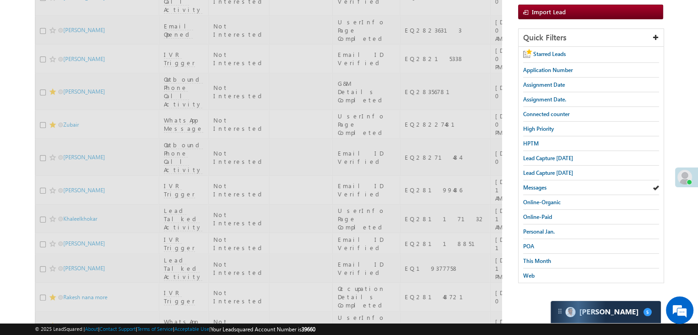
scroll to position [0, 0]
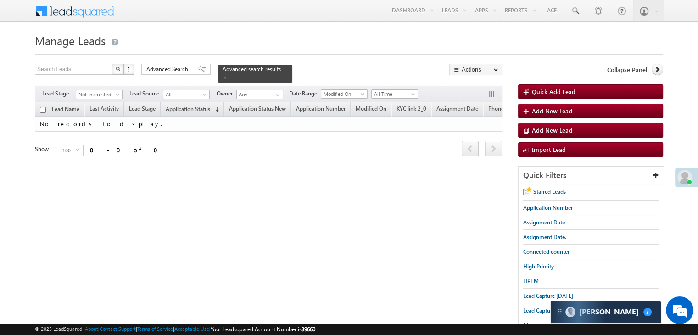
click at [110, 90] on span "Not Interested" at bounding box center [98, 94] width 44 height 8
click at [103, 101] on link "All" at bounding box center [99, 99] width 46 height 8
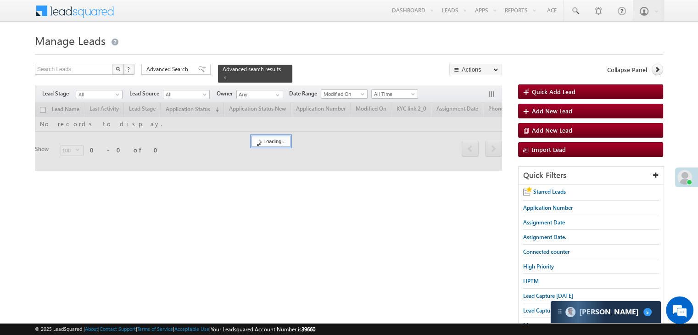
click at [196, 106] on div at bounding box center [268, 136] width 467 height 68
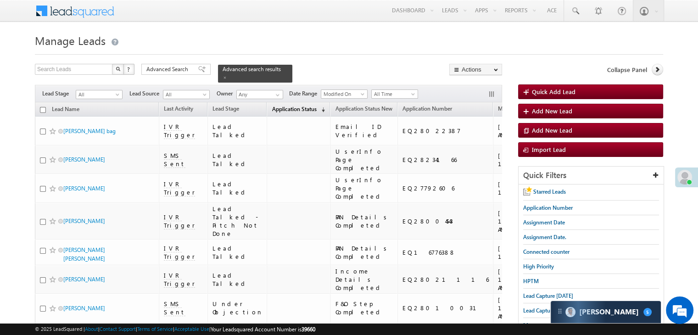
click at [272, 106] on span "Application Status" at bounding box center [294, 109] width 45 height 7
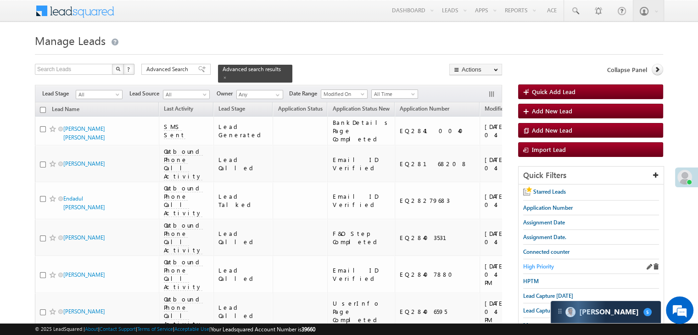
click at [538, 264] on span "High Priority" at bounding box center [538, 266] width 31 height 7
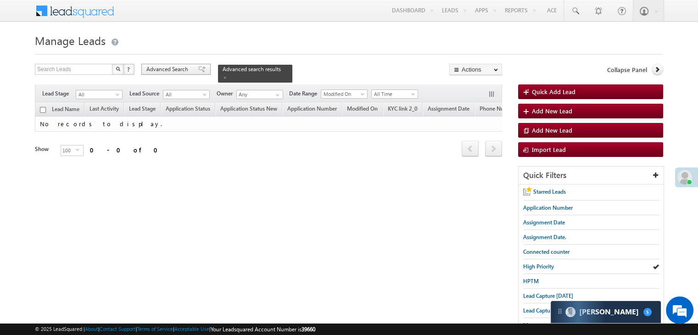
click at [187, 67] on span "Advanced Search" at bounding box center [168, 69] width 45 height 8
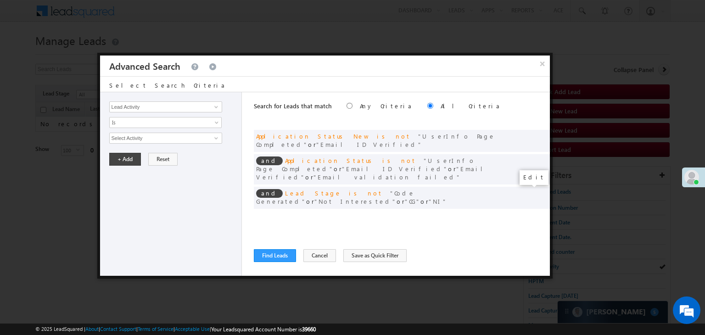
click at [528, 214] on span at bounding box center [529, 217] width 6 height 6
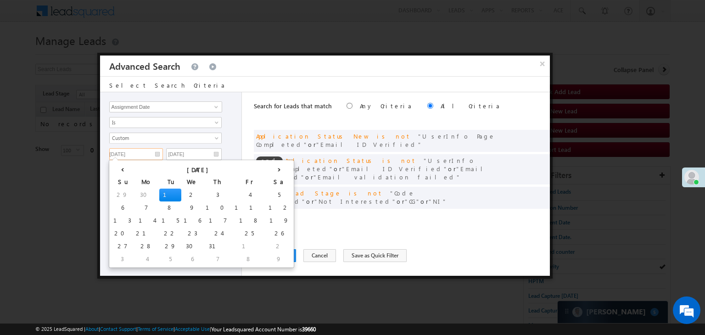
click at [147, 151] on input "[DATE]" at bounding box center [136, 154] width 54 height 12
click at [266, 169] on th "›" at bounding box center [279, 169] width 26 height 14
click at [200, 261] on td "3" at bounding box center [211, 259] width 22 height 13
type input "[DATE]"
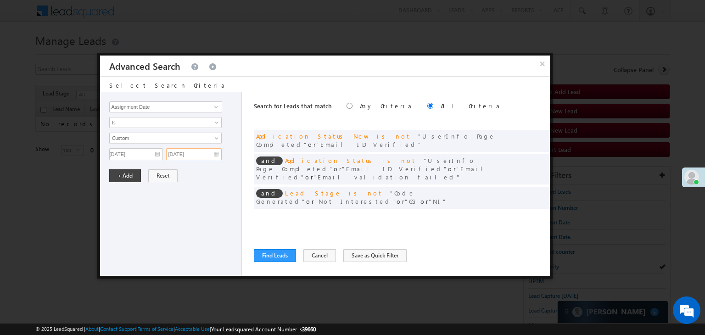
click at [198, 154] on input "[DATE]" at bounding box center [194, 154] width 56 height 12
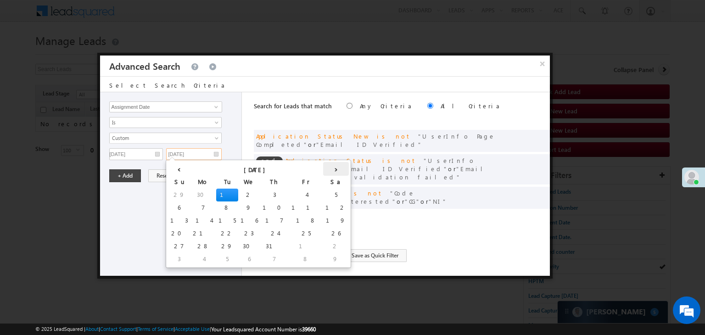
click at [323, 168] on th "›" at bounding box center [336, 169] width 26 height 14
click at [257, 259] on td "3" at bounding box center [268, 259] width 22 height 13
type input "[DATE]"
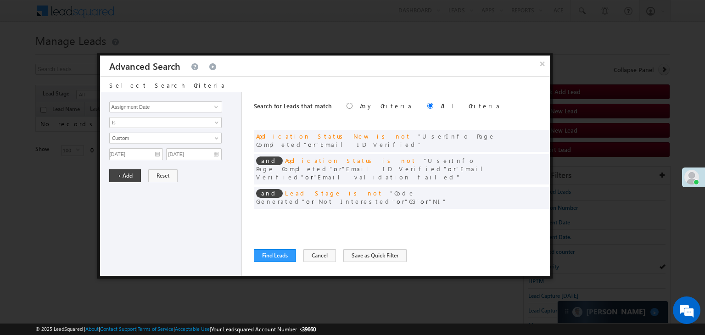
click at [119, 181] on div "Lead Activity Task Sales Group Prospect Id WA Last Message Timestamp 4th Day Di…" at bounding box center [171, 184] width 142 height 184
click at [120, 177] on button "+ Add" at bounding box center [125, 175] width 32 height 13
click at [279, 259] on button "Find Leads" at bounding box center [275, 255] width 42 height 13
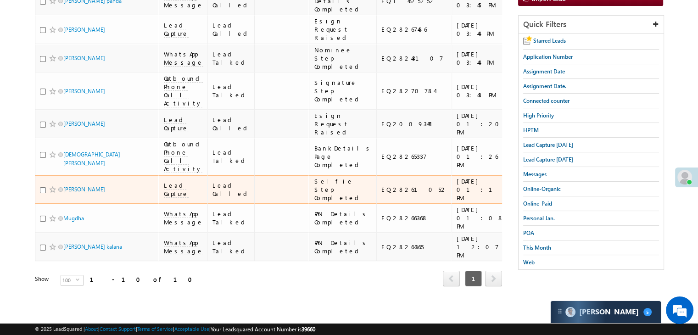
scroll to position [343, 0]
click at [44, 187] on input "checkbox" at bounding box center [43, 190] width 6 height 6
checkbox input "true"
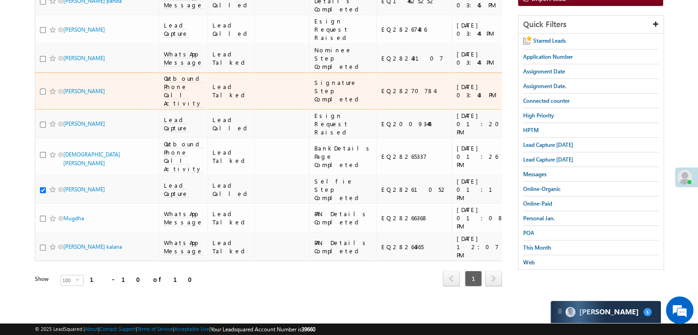
scroll to position [160, 0]
click at [42, 95] on input "checkbox" at bounding box center [43, 92] width 6 height 6
checkbox input "true"
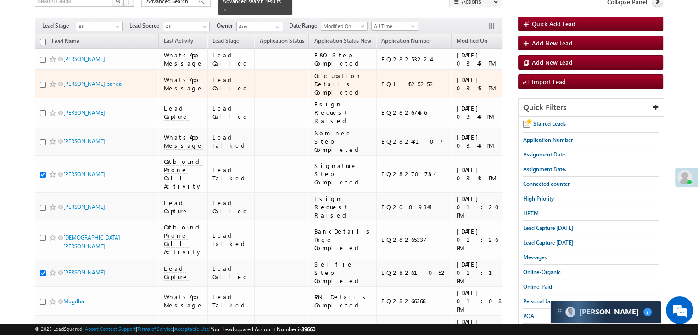
scroll to position [0, 0]
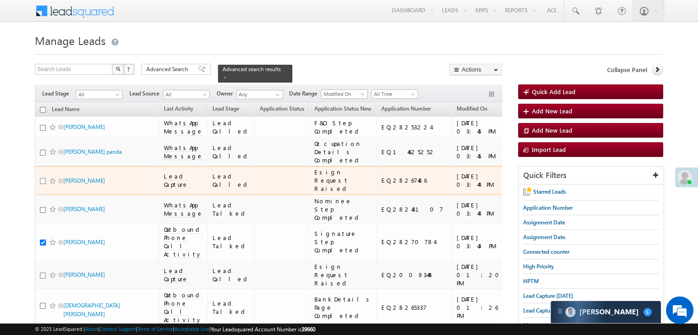
click at [44, 184] on input "checkbox" at bounding box center [43, 181] width 6 height 6
checkbox input "true"
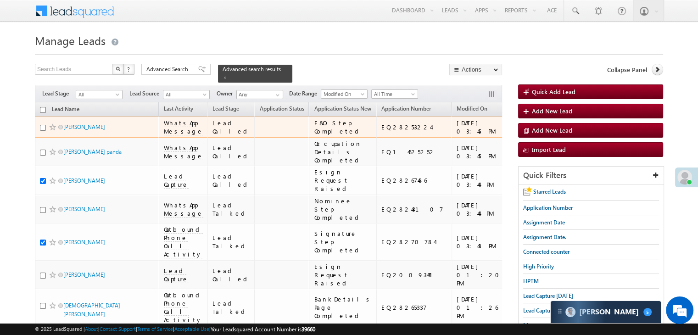
click at [42, 131] on input "checkbox" at bounding box center [43, 128] width 6 height 6
checkbox input "false"
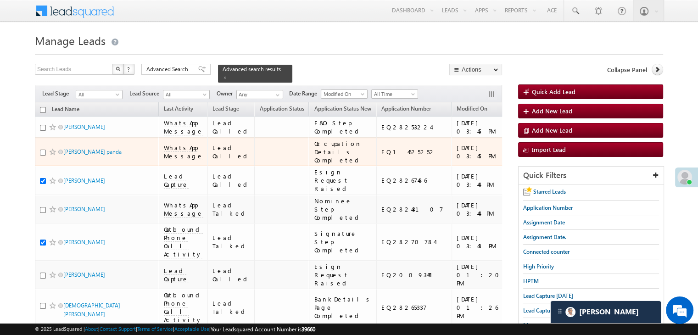
click at [41, 156] on input "checkbox" at bounding box center [43, 153] width 6 height 6
checkbox input "true"
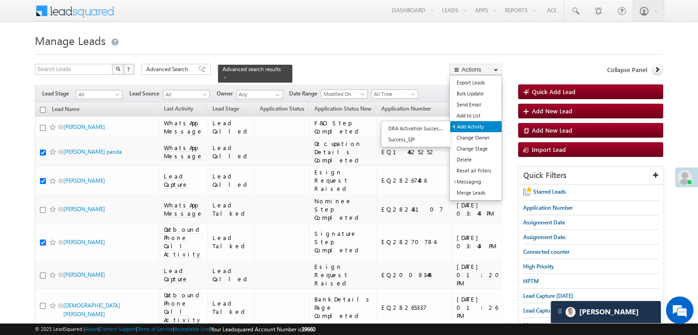
click at [477, 126] on link "Add Activity" at bounding box center [475, 126] width 51 height 11
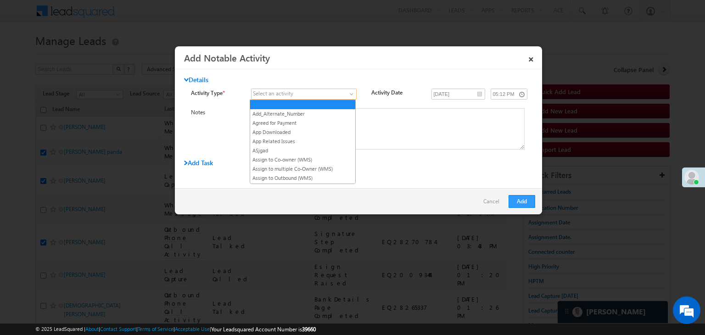
click at [342, 96] on span at bounding box center [299, 94] width 94 height 8
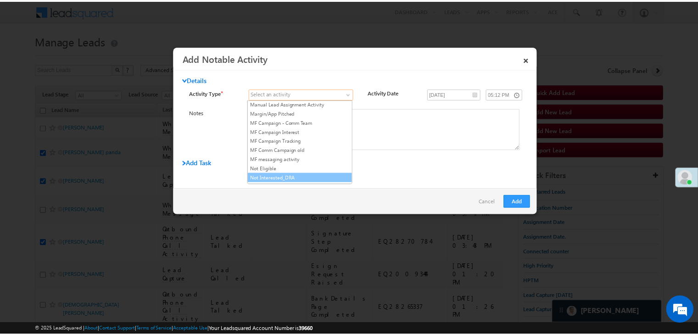
scroll to position [597, 0]
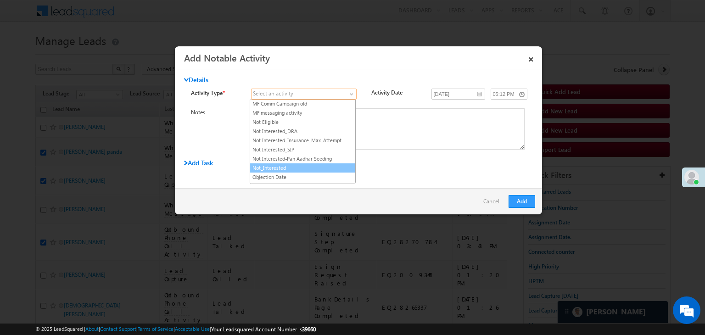
click at [307, 164] on link "Not_Interested" at bounding box center [302, 168] width 105 height 8
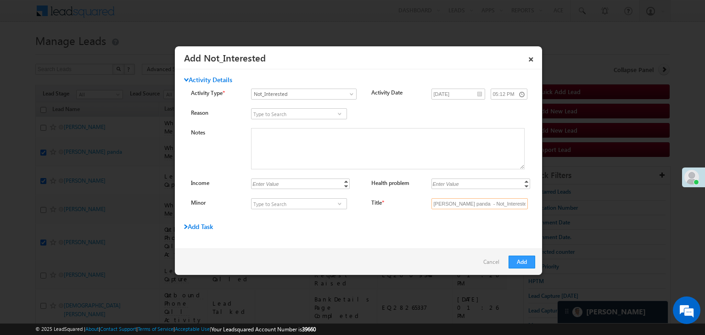
click at [495, 206] on input "Sunil Kumar panda - Not_Interested" at bounding box center [480, 203] width 96 height 11
click at [494, 206] on input "Title *" at bounding box center [480, 203] width 96 height 11
type input "na"
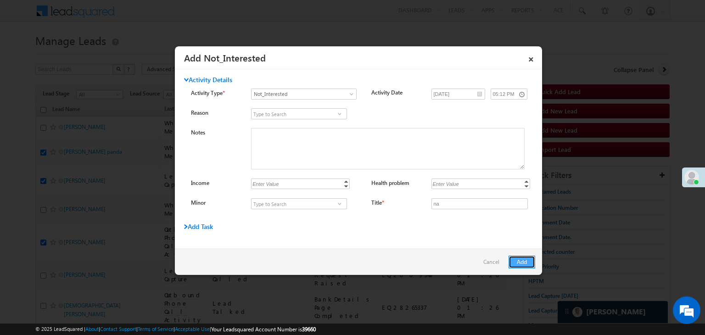
click at [523, 260] on button "Add" at bounding box center [522, 262] width 27 height 13
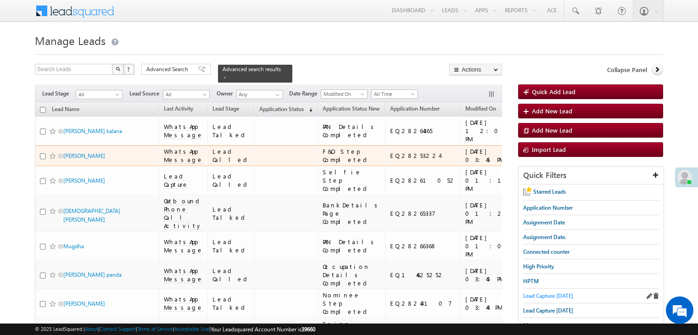
click at [530, 296] on span "Lead Capture [DATE]" at bounding box center [548, 295] width 50 height 7
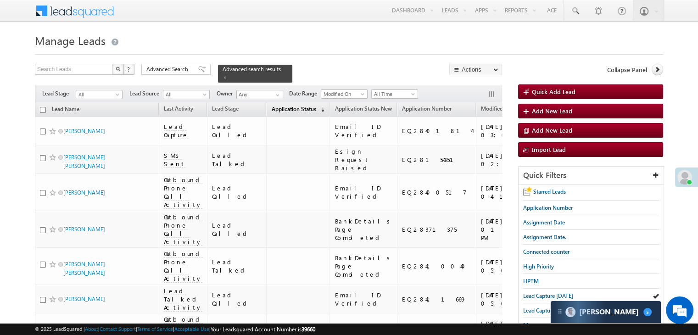
click at [268, 107] on link "Application Status (sorted descending)" at bounding box center [298, 110] width 62 height 12
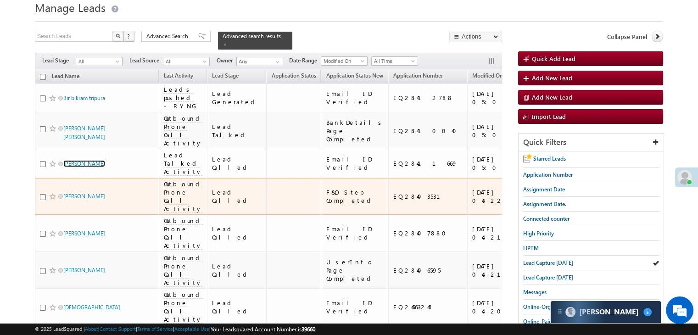
scroll to position [92, 0]
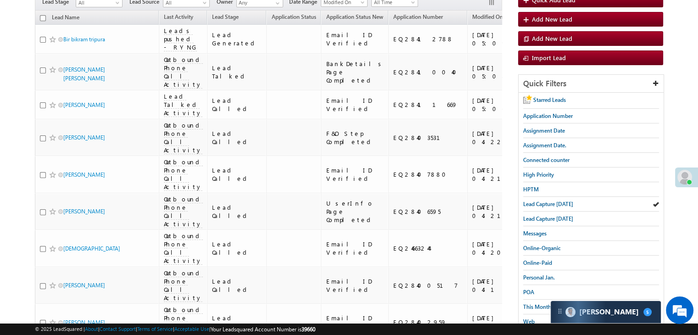
drag, startPoint x: 536, startPoint y: 231, endPoint x: 518, endPoint y: 69, distance: 163.1
click at [536, 231] on span "Messages" at bounding box center [534, 233] width 23 height 7
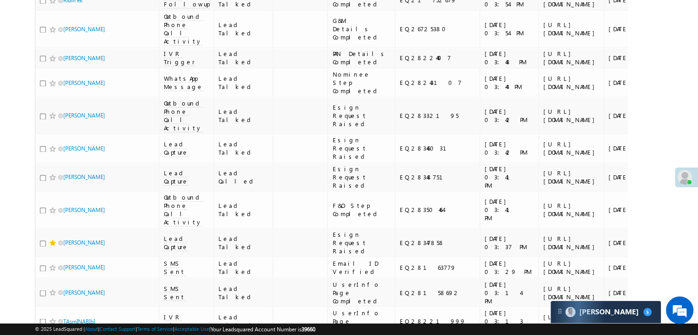
scroll to position [1607, 0]
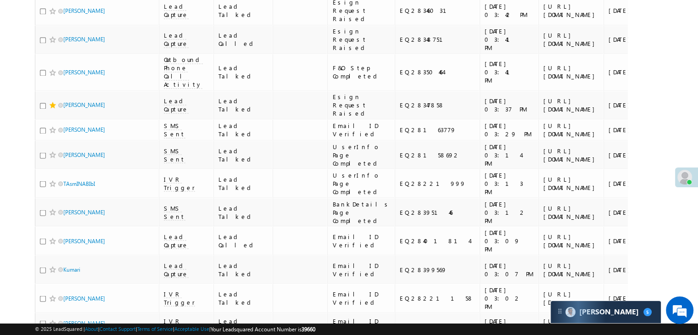
drag, startPoint x: 78, startPoint y: 130, endPoint x: 78, endPoint y: 155, distance: 24.8
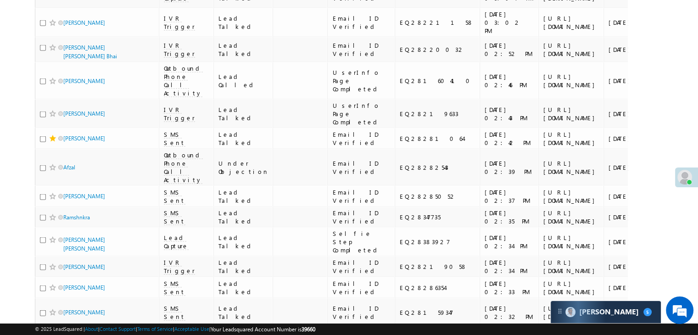
scroll to position [2066, 0]
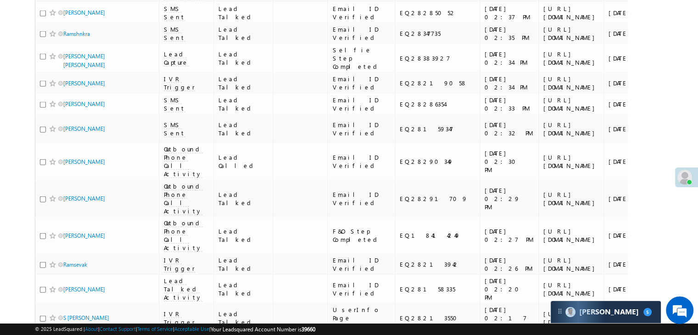
drag, startPoint x: 84, startPoint y: 204, endPoint x: 81, endPoint y: 210, distance: 6.8
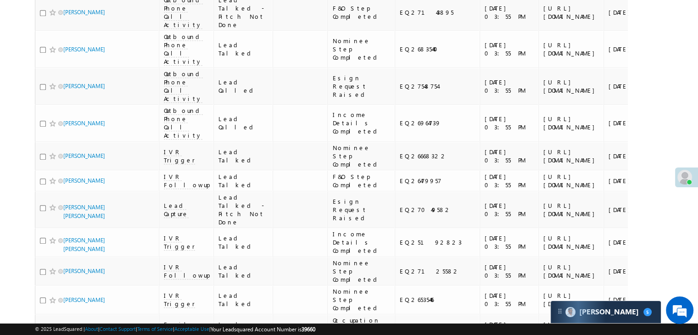
scroll to position [0, 0]
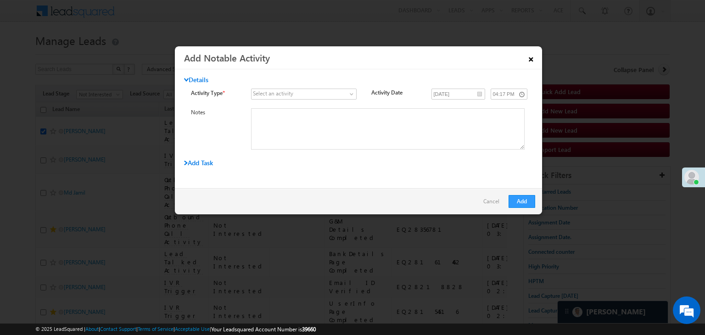
click at [531, 59] on link "×" at bounding box center [531, 58] width 16 height 16
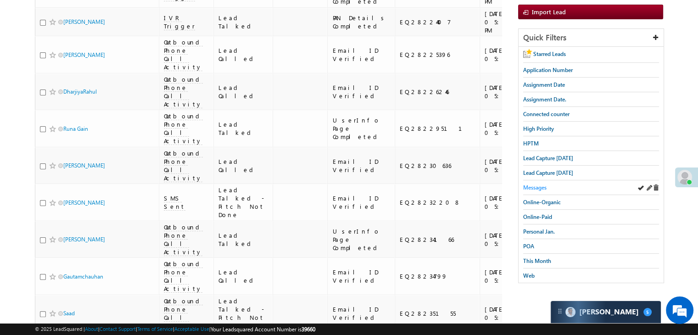
click at [542, 184] on span "Messages" at bounding box center [534, 187] width 23 height 7
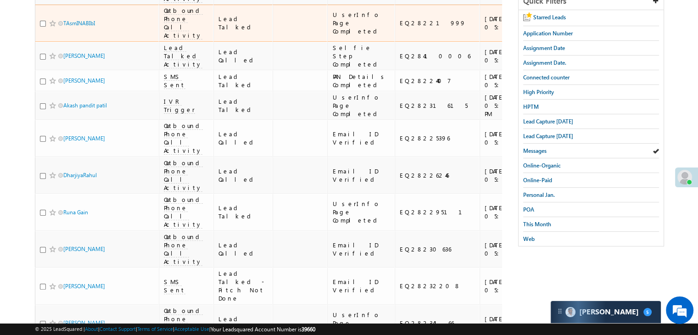
scroll to position [46, 0]
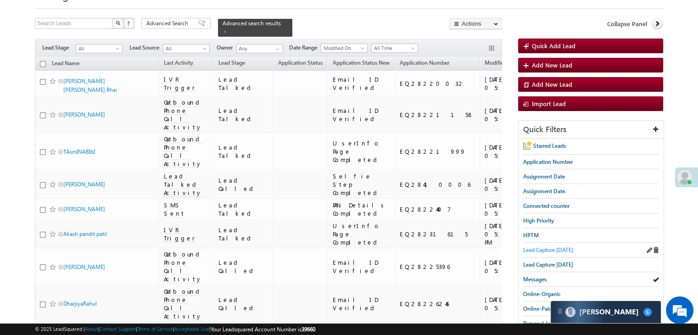
click at [540, 247] on span "Lead Capture [DATE]" at bounding box center [548, 250] width 50 height 7
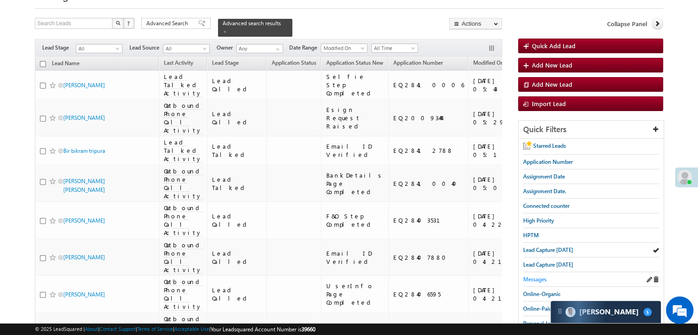
click at [535, 279] on span "Messages" at bounding box center [534, 279] width 23 height 7
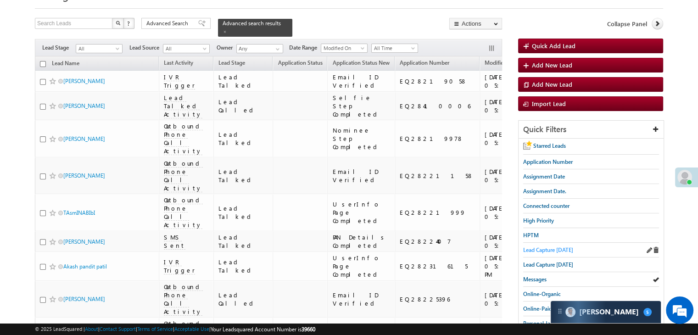
click at [539, 250] on span "Lead Capture today" at bounding box center [548, 250] width 50 height 7
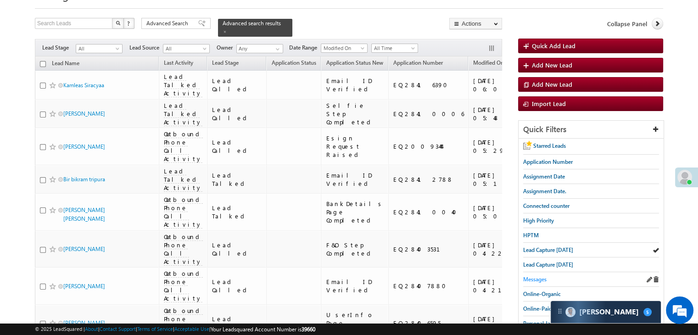
click at [540, 277] on span "Messages" at bounding box center [534, 279] width 23 height 7
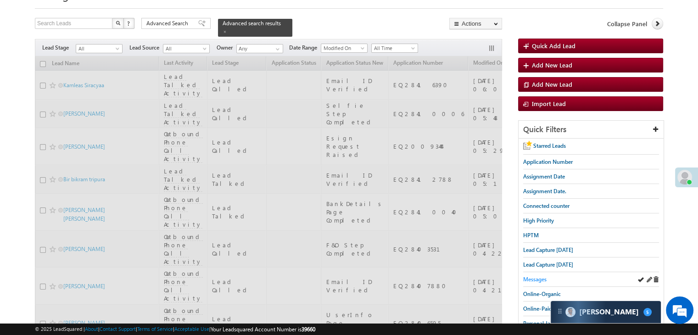
click at [535, 278] on span "Messages" at bounding box center [534, 279] width 23 height 7
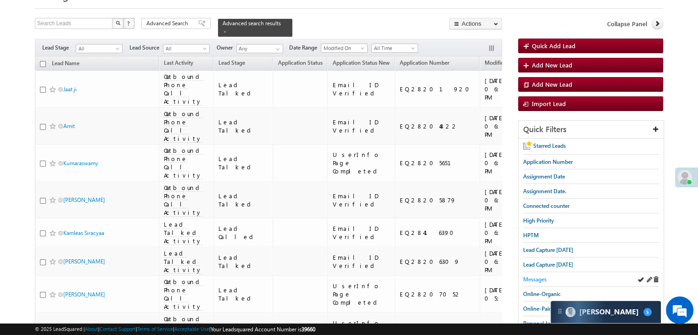
click at [541, 276] on span "Messages" at bounding box center [534, 279] width 23 height 7
click at [529, 281] on span "Messages" at bounding box center [534, 279] width 23 height 7
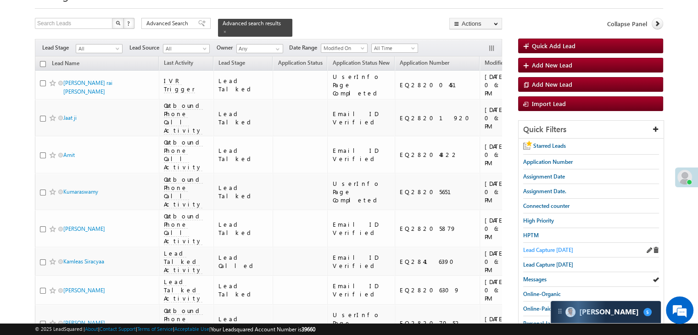
click at [546, 247] on span "Lead Capture today" at bounding box center [548, 250] width 50 height 7
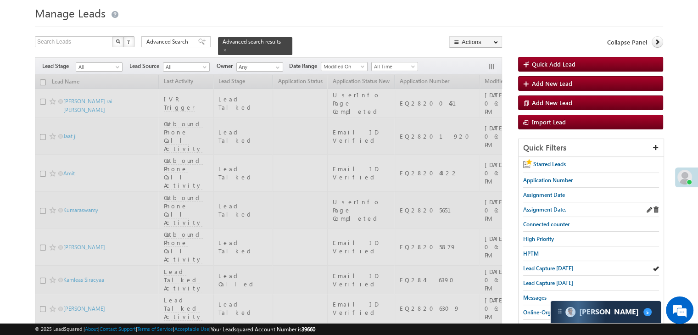
scroll to position [0, 0]
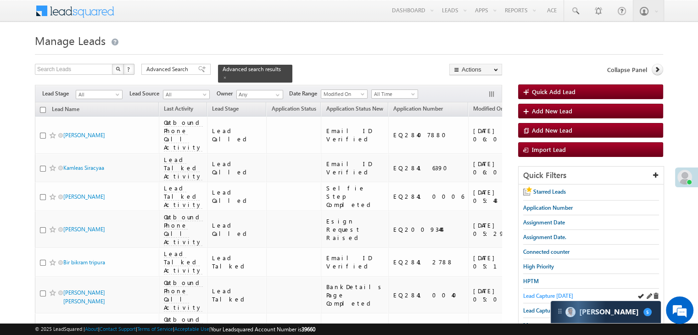
click at [540, 296] on span "Lead Capture today" at bounding box center [548, 295] width 50 height 7
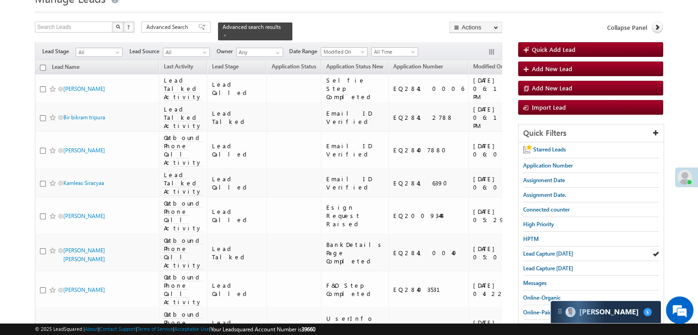
scroll to position [92, 0]
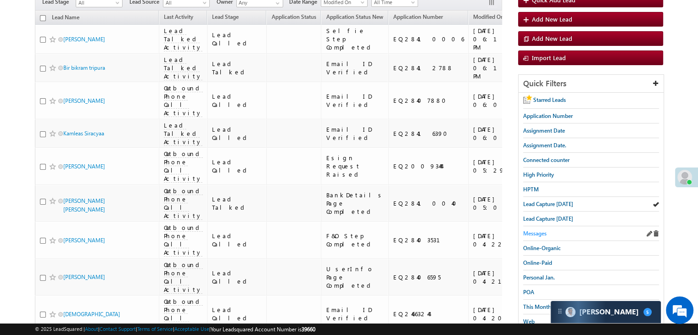
click at [537, 232] on span "Messages" at bounding box center [534, 233] width 23 height 7
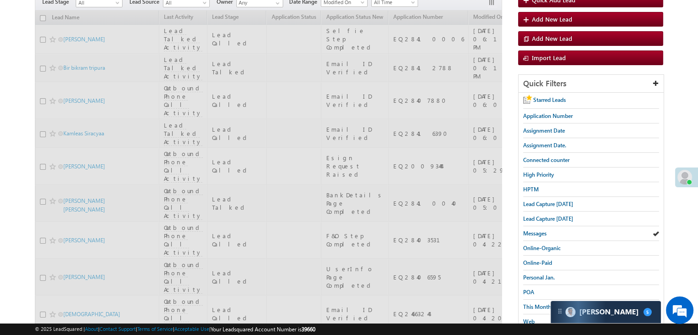
click at [537, 232] on span "Messages" at bounding box center [534, 233] width 23 height 7
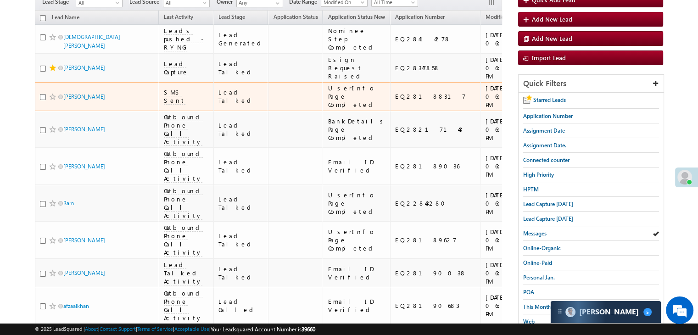
scroll to position [46, 0]
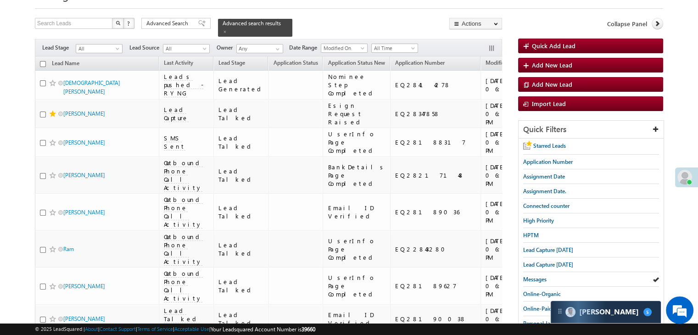
click at [533, 276] on span "Messages" at bounding box center [534, 279] width 23 height 7
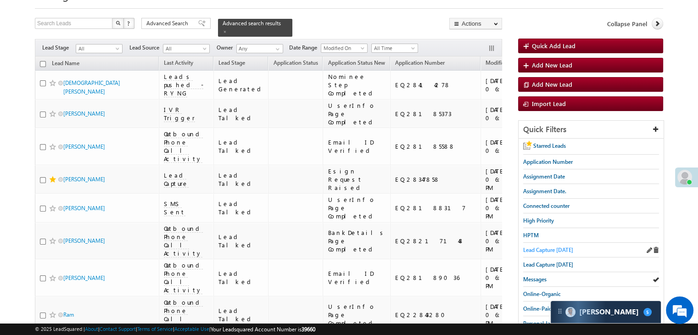
click at [542, 250] on span "Lead Capture today" at bounding box center [548, 250] width 50 height 7
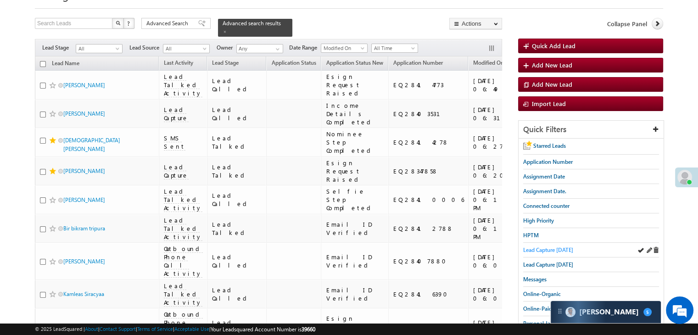
click at [557, 249] on span "Lead Capture today" at bounding box center [548, 250] width 50 height 7
click at [555, 249] on span "Lead Capture today" at bounding box center [548, 250] width 50 height 7
click at [557, 247] on span "Lead Capture today" at bounding box center [548, 250] width 50 height 7
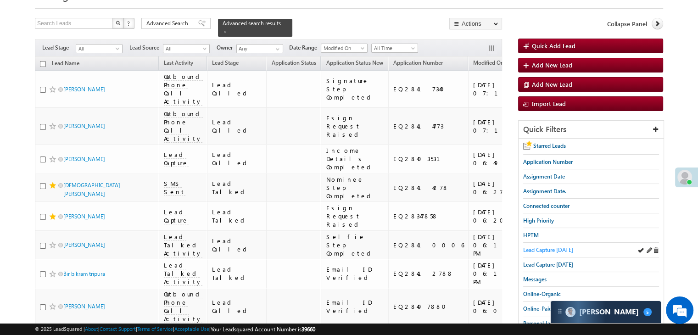
click at [537, 247] on span "Lead Capture today" at bounding box center [548, 250] width 50 height 7
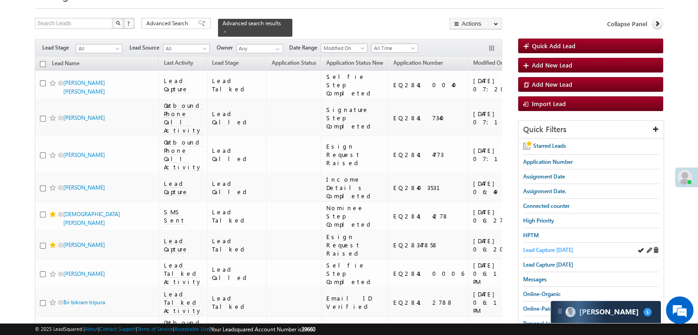
click at [558, 249] on span "Lead Capture today" at bounding box center [548, 250] width 50 height 7
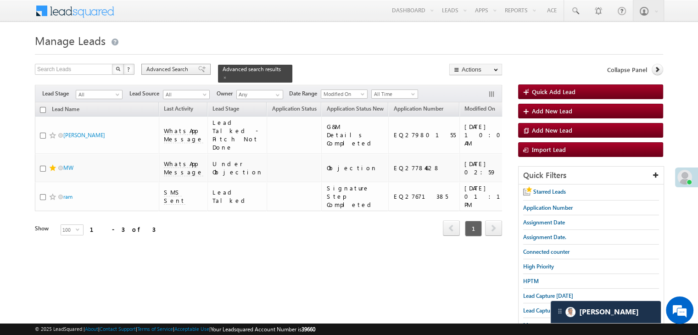
click at [188, 71] on span "Advanced Search" at bounding box center [168, 69] width 45 height 8
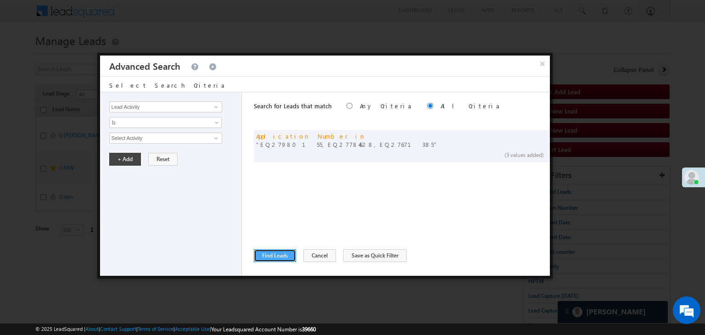
click at [269, 252] on button "Find Leads" at bounding box center [275, 255] width 42 height 13
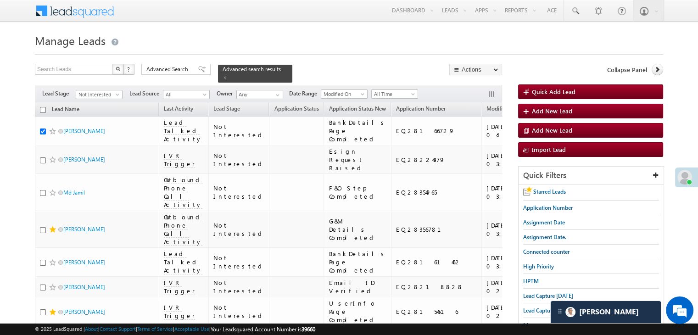
drag, startPoint x: 173, startPoint y: 71, endPoint x: 258, endPoint y: 247, distance: 195.1
click at [173, 71] on span "Advanced Search" at bounding box center [168, 69] width 45 height 8
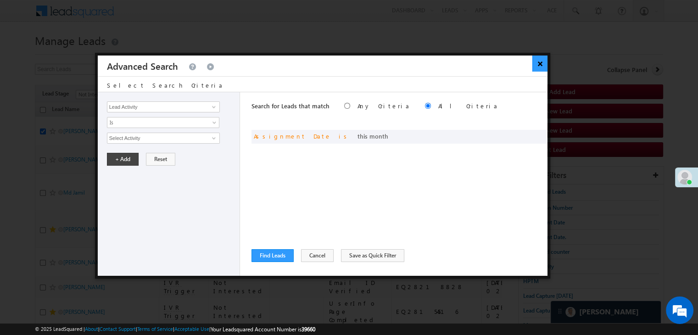
click at [538, 63] on button "×" at bounding box center [540, 64] width 15 height 16
